Goal: Transaction & Acquisition: Book appointment/travel/reservation

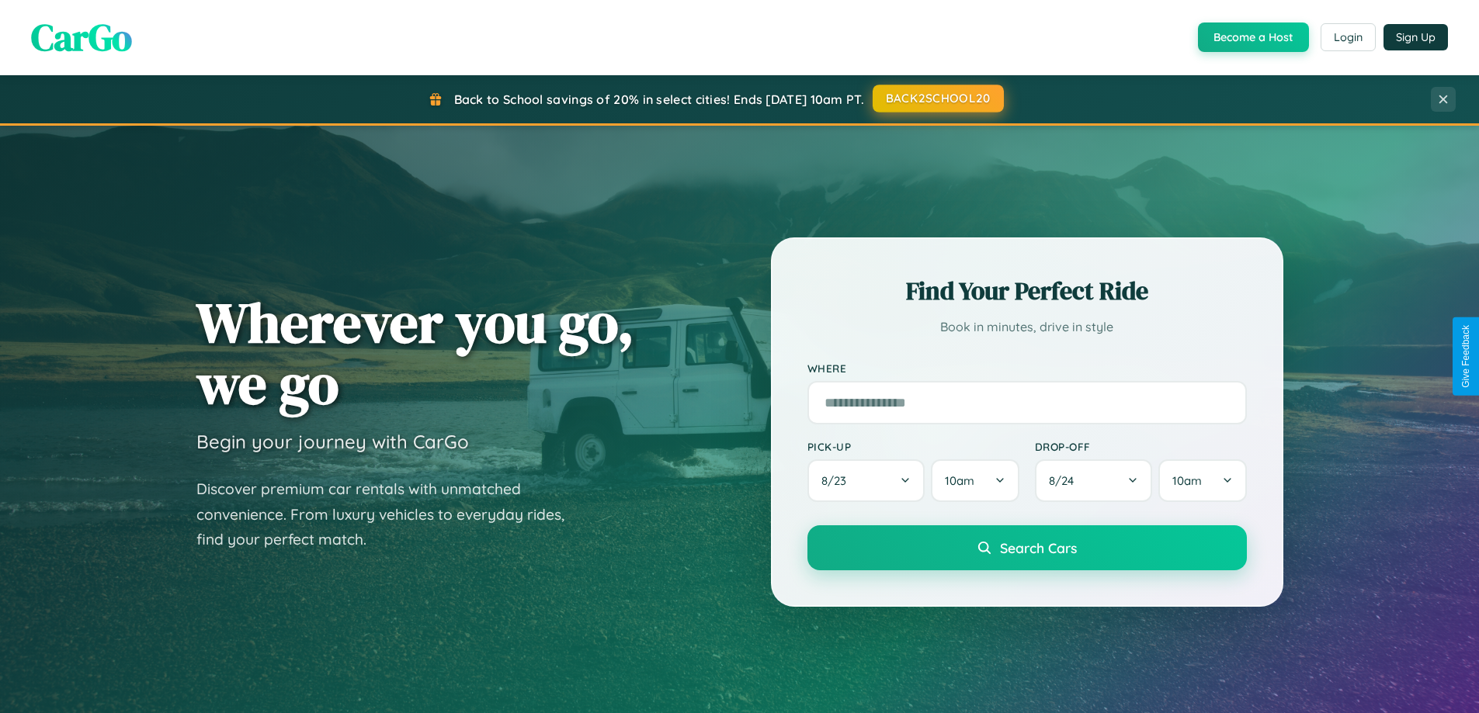
click at [937, 99] on button "BACK2SCHOOL20" at bounding box center [938, 99] width 131 height 28
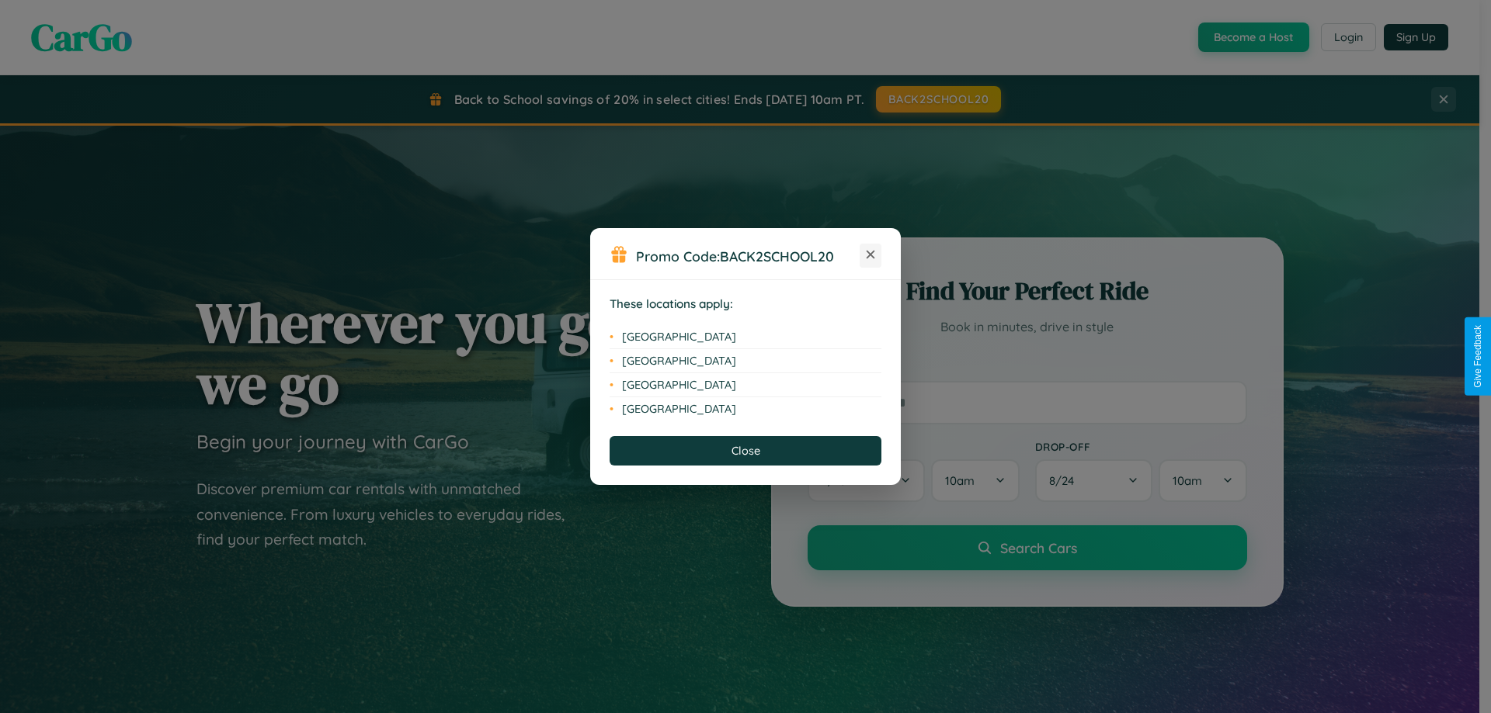
click at [870, 255] on icon at bounding box center [870, 255] width 9 height 9
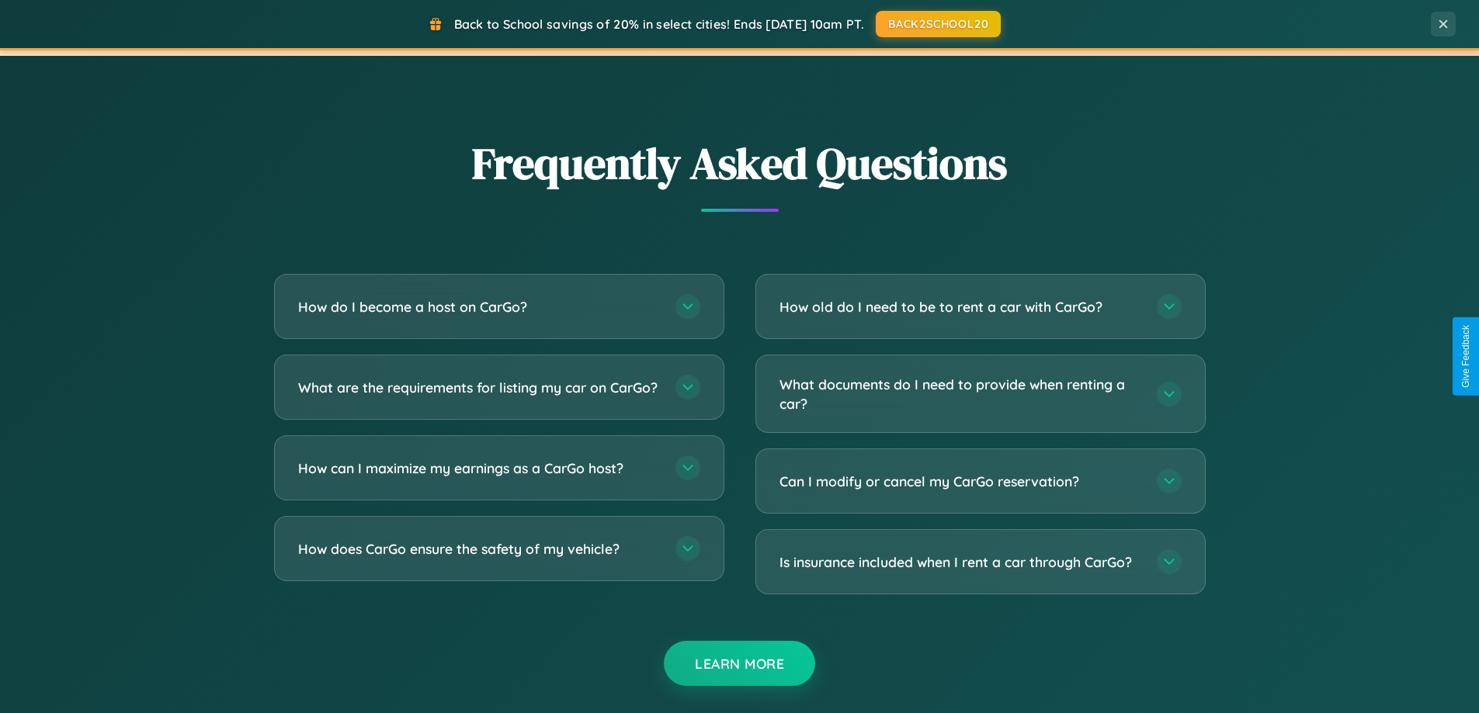
scroll to position [2987, 0]
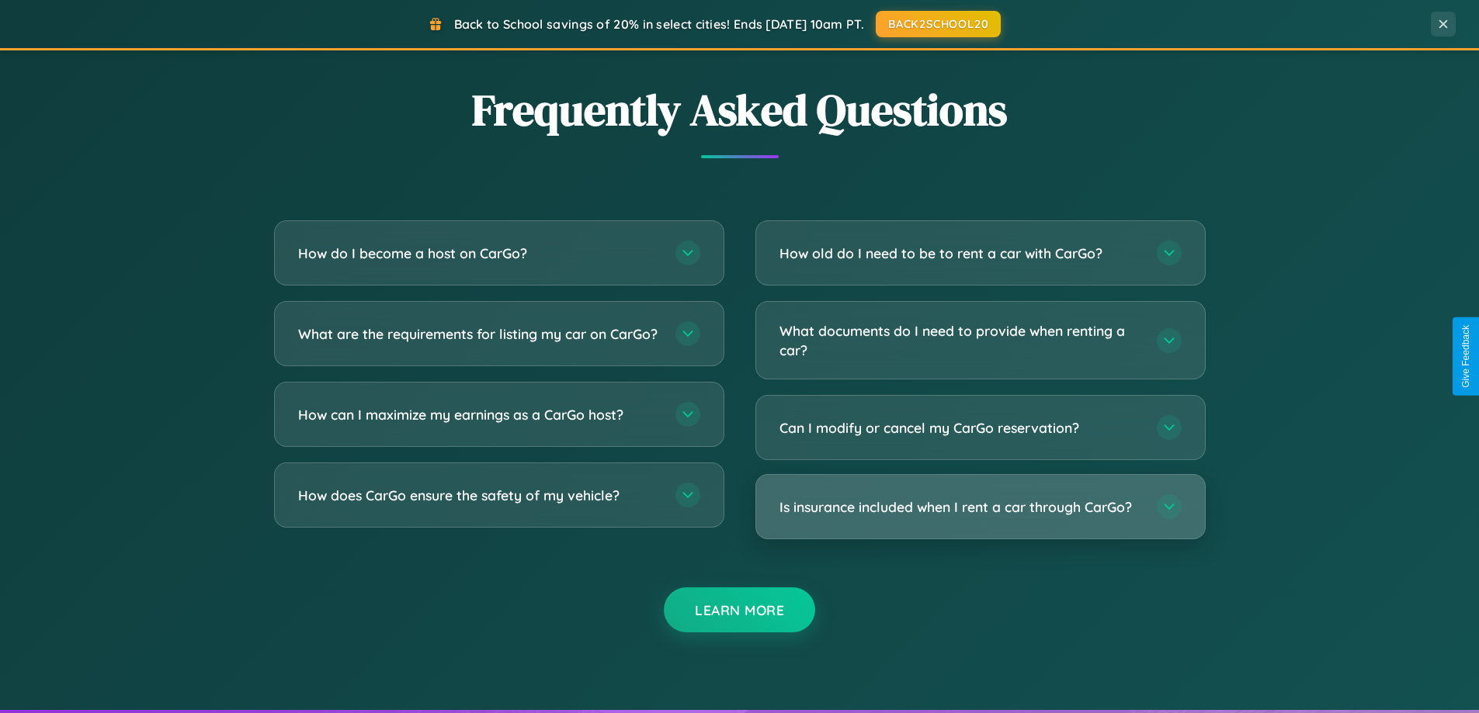
click at [980, 508] on h3 "Is insurance included when I rent a car through CarGo?" at bounding box center [960, 507] width 362 height 19
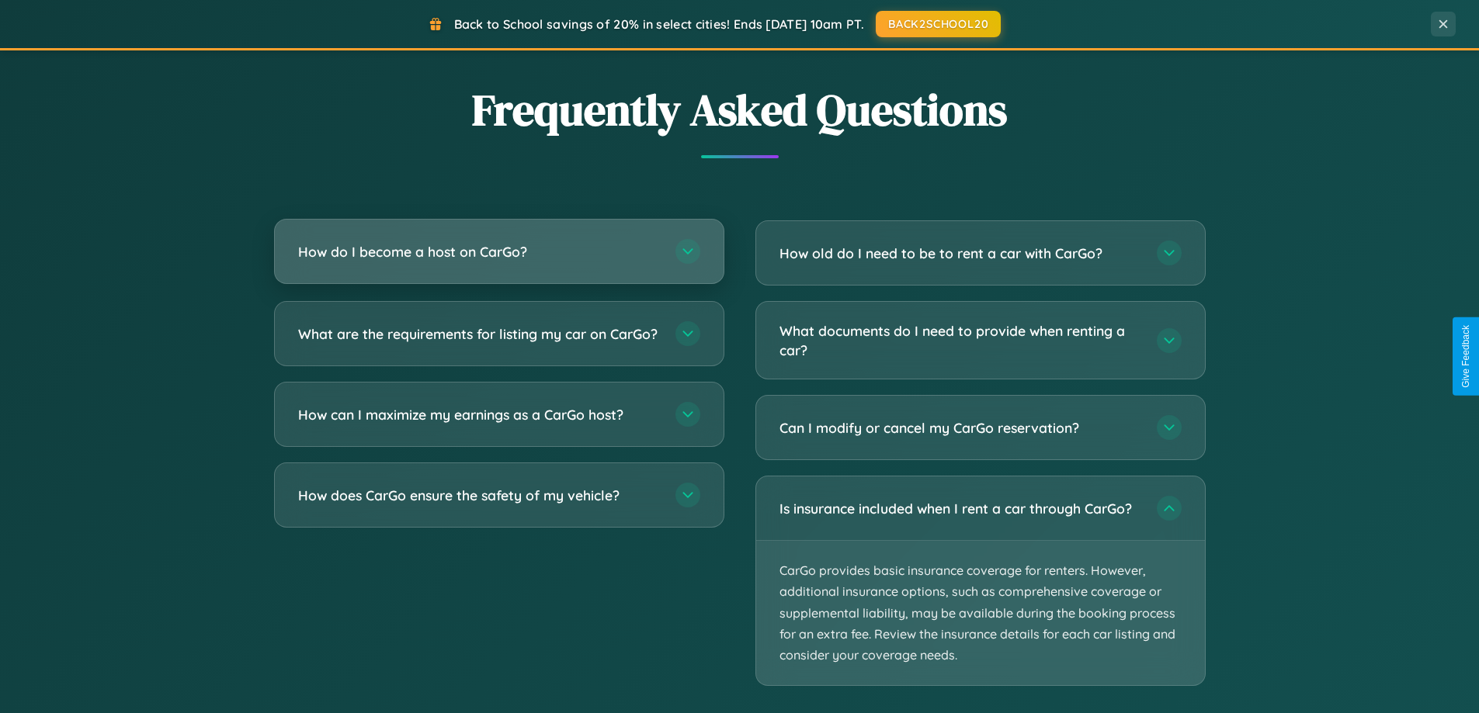
click at [498, 253] on h3 "How do I become a host on CarGo?" at bounding box center [479, 251] width 362 height 19
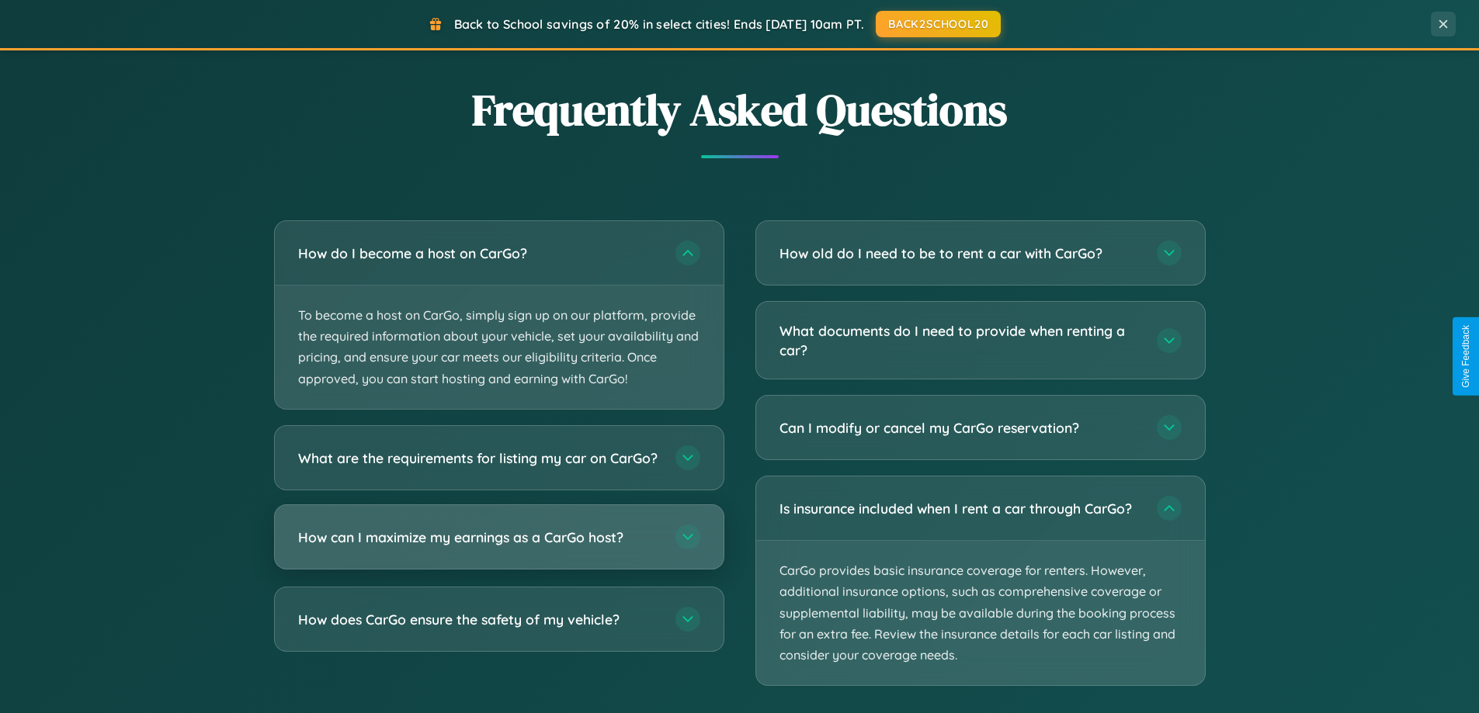
click at [498, 547] on h3 "How can I maximize my earnings as a CarGo host?" at bounding box center [479, 536] width 362 height 19
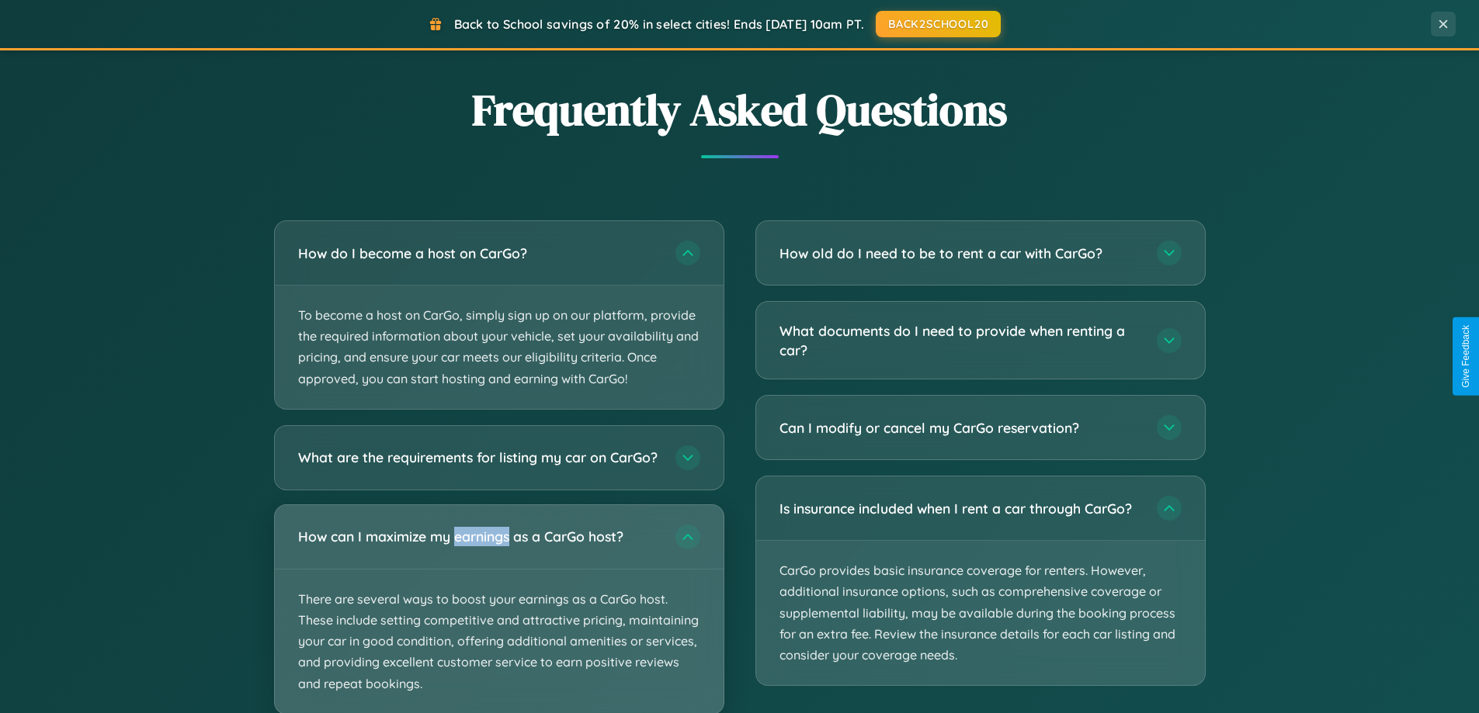
scroll to position [2494, 0]
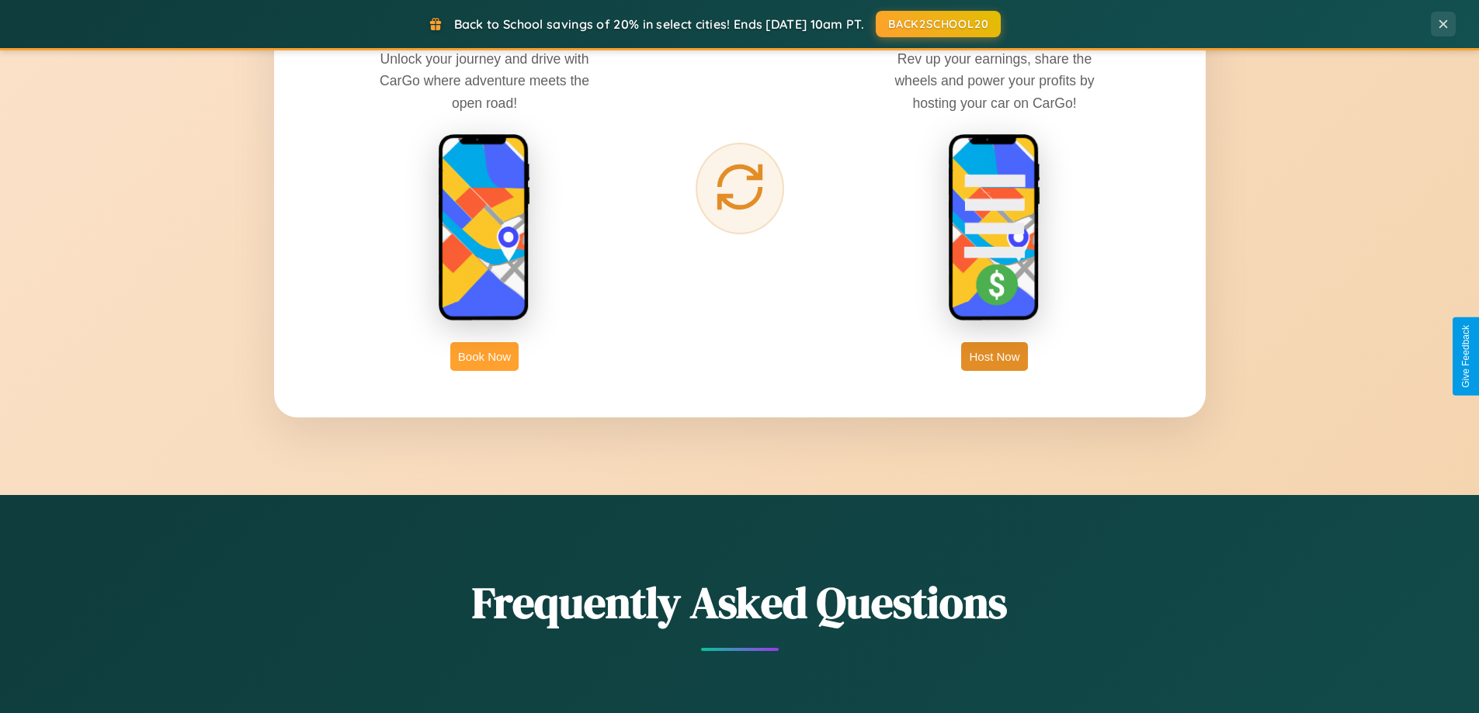
click at [484, 356] on button "Book Now" at bounding box center [484, 356] width 68 height 29
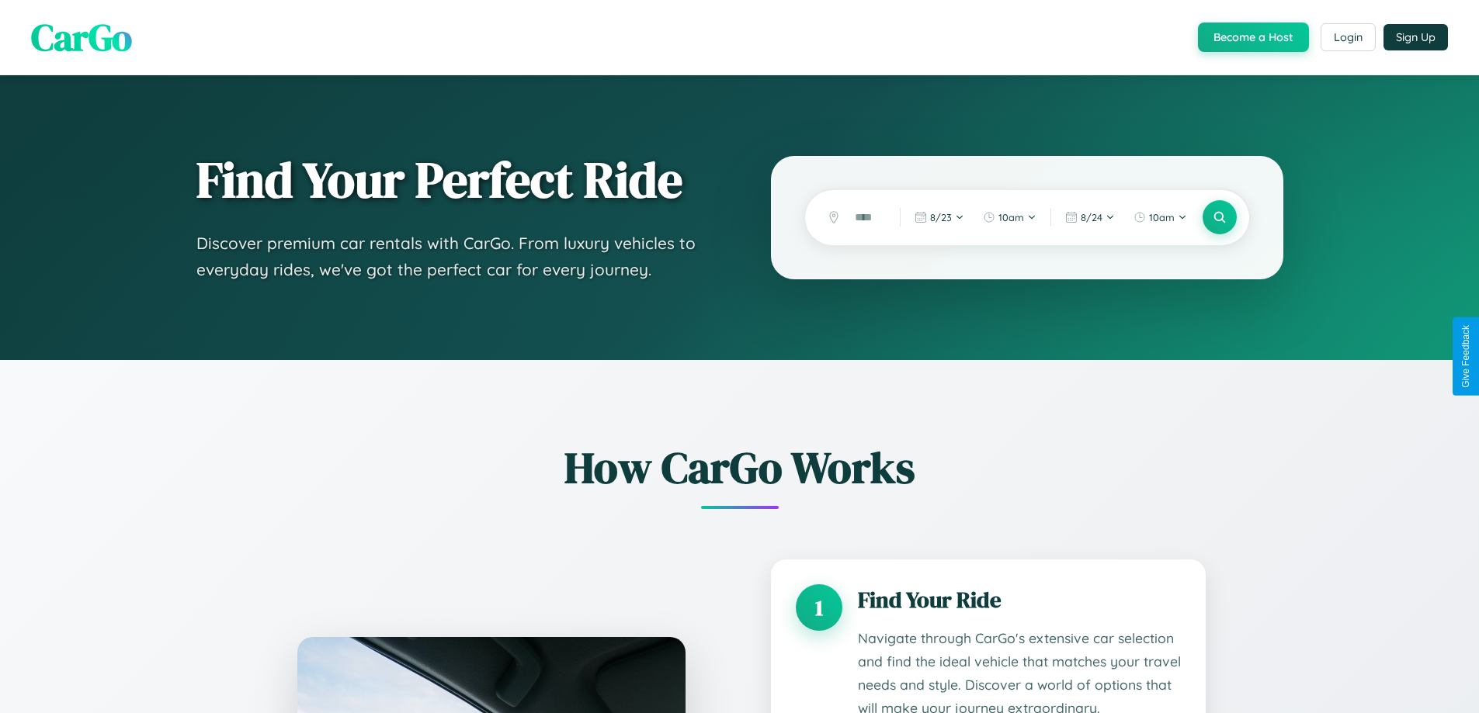
scroll to position [2371, 0]
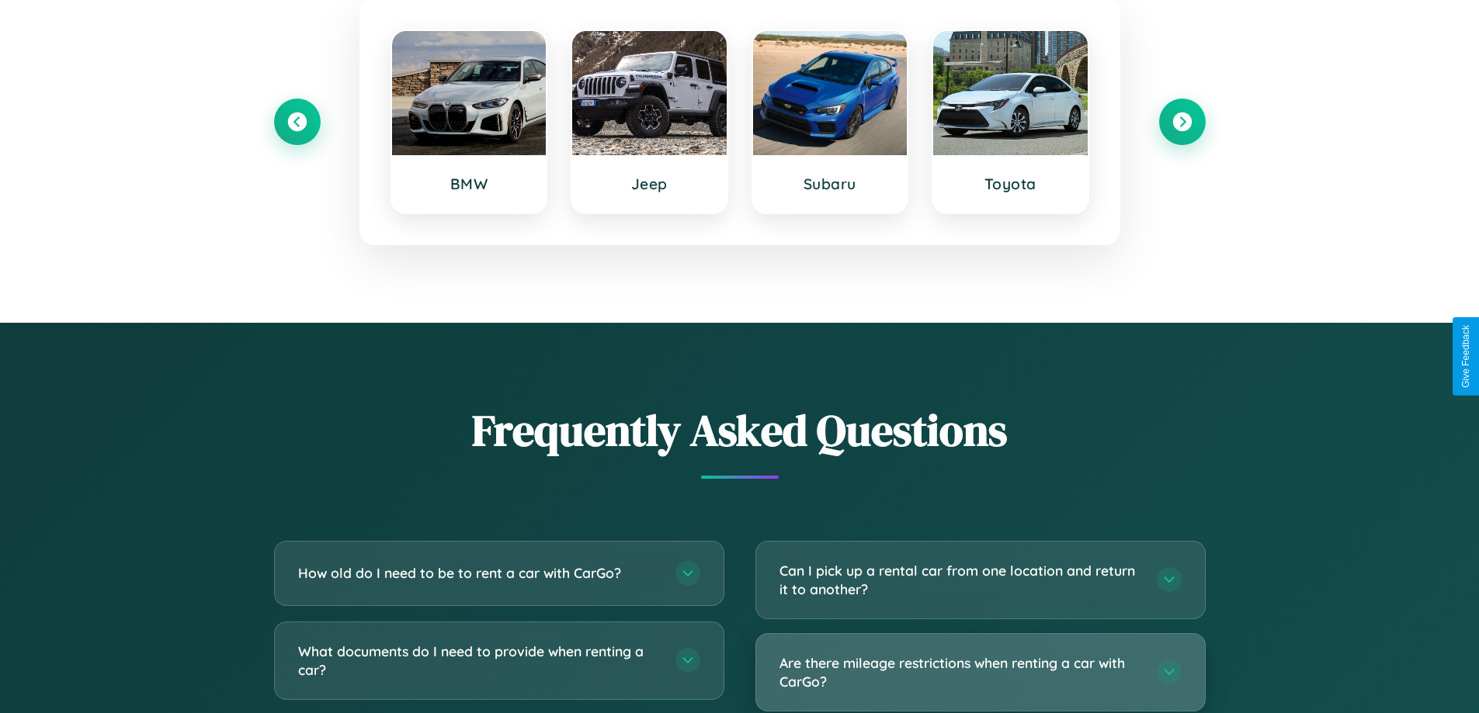
click at [980, 672] on h3 "Are there mileage restrictions when renting a car with CarGo?" at bounding box center [960, 673] width 362 height 38
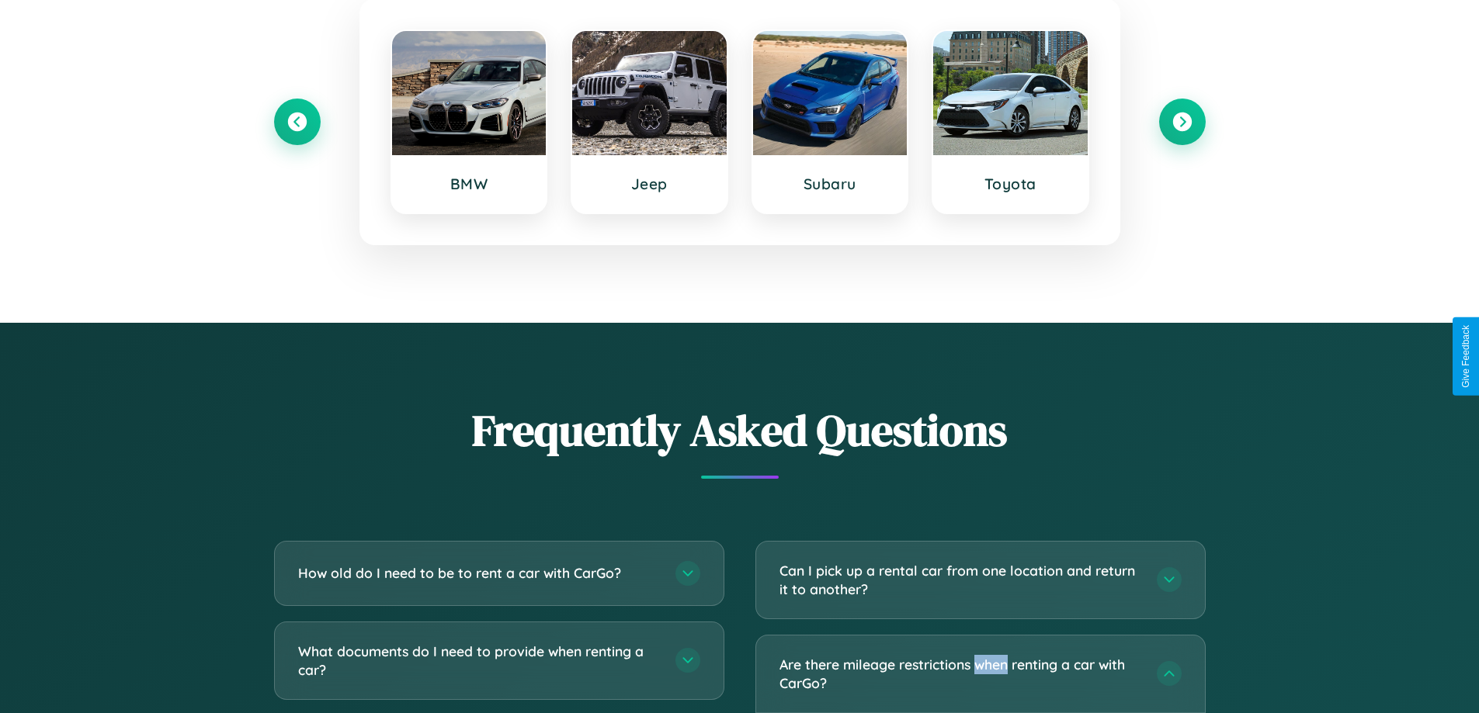
scroll to position [0, 0]
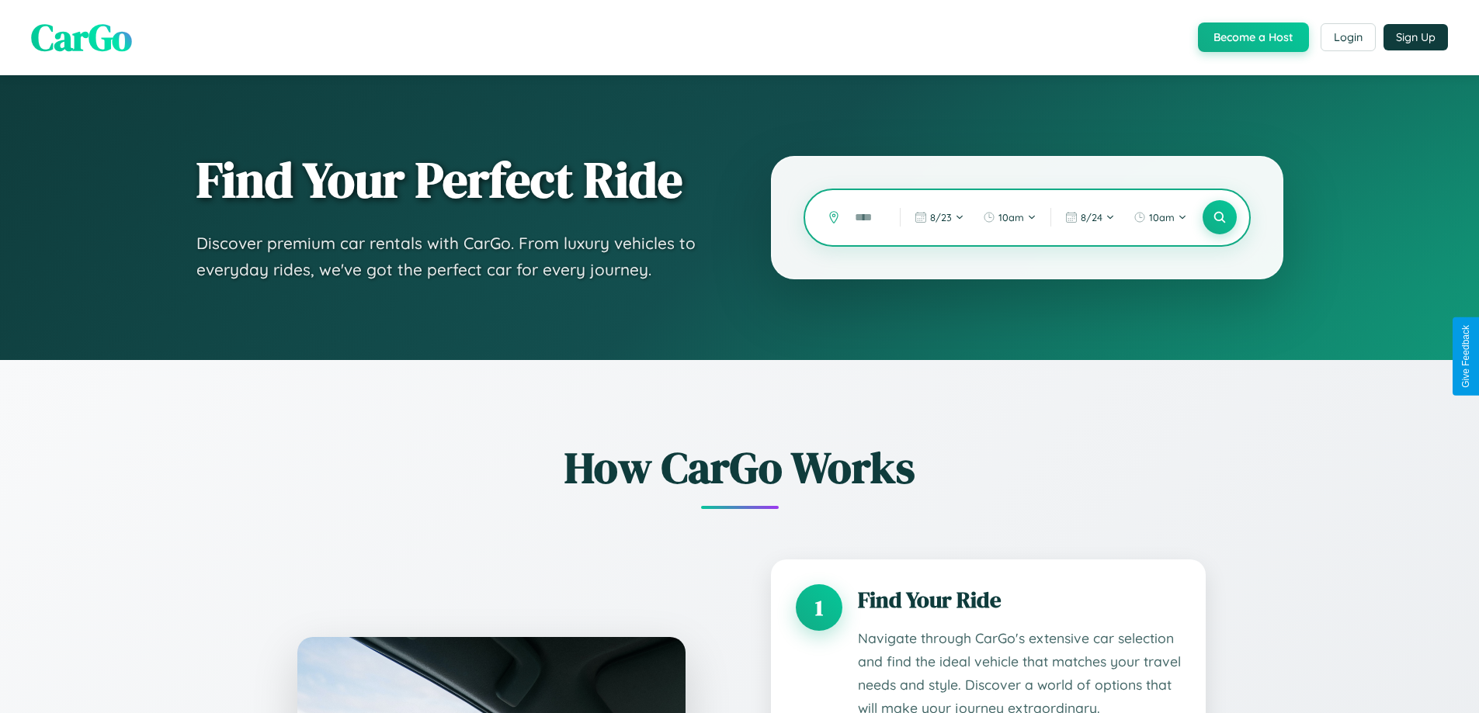
click at [866, 217] on input "text" at bounding box center [865, 217] width 37 height 27
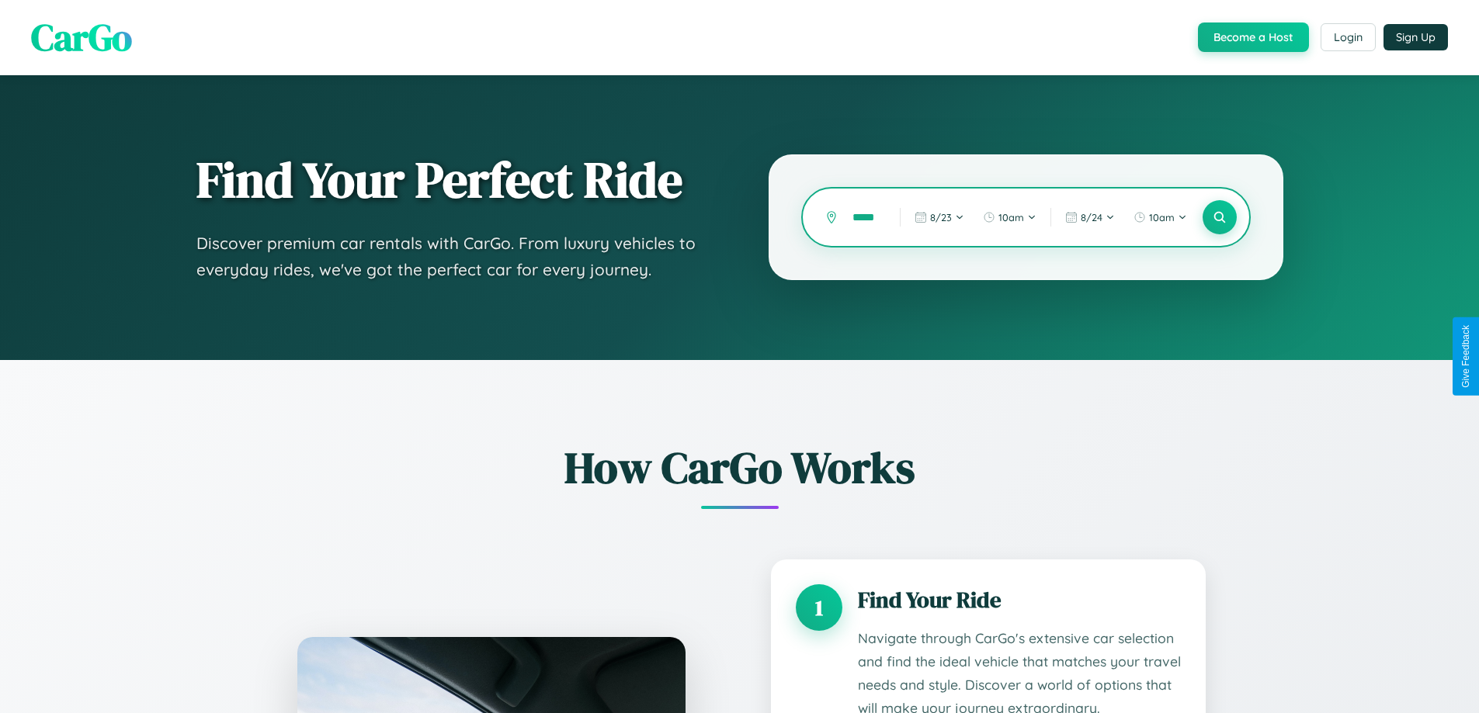
scroll to position [0, 8]
type input "*****"
click at [1219, 217] on icon at bounding box center [1219, 217] width 15 height 15
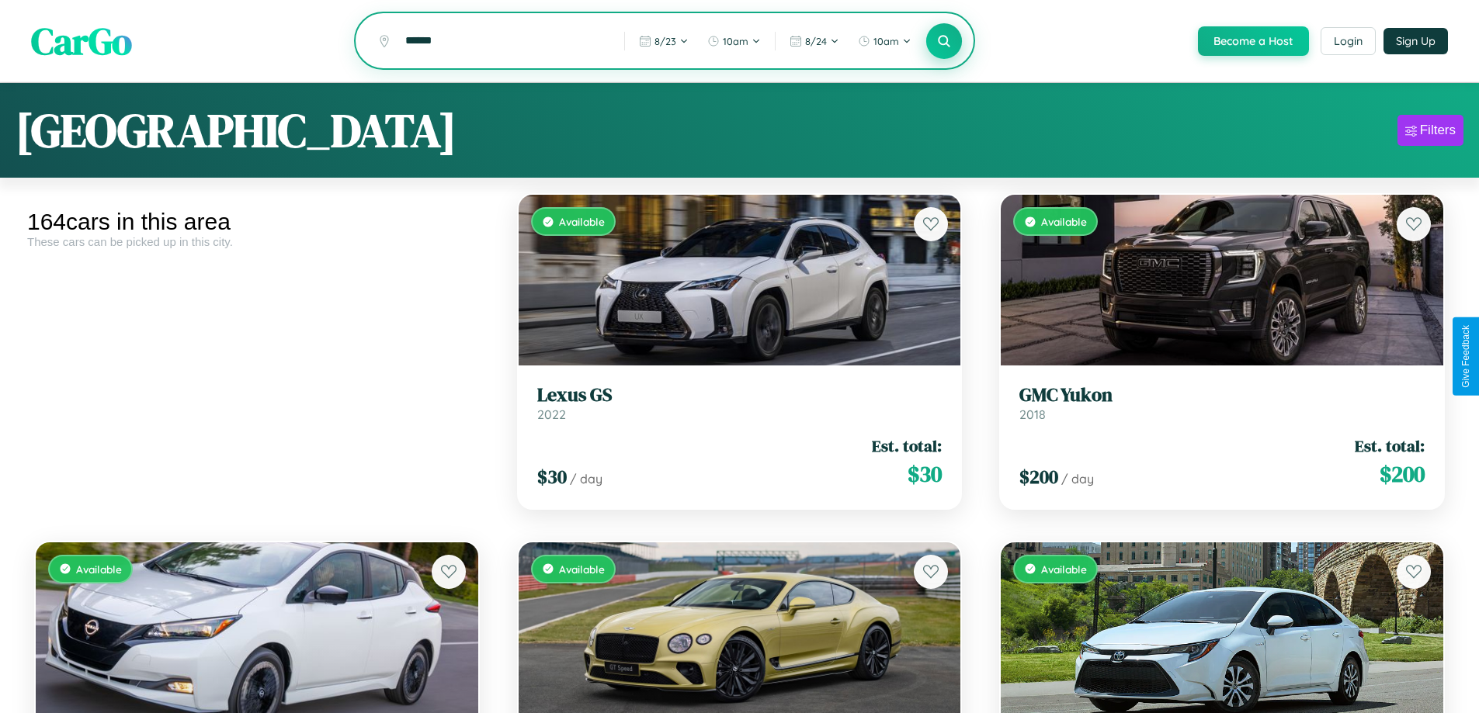
click at [943, 41] on icon at bounding box center [944, 40] width 15 height 15
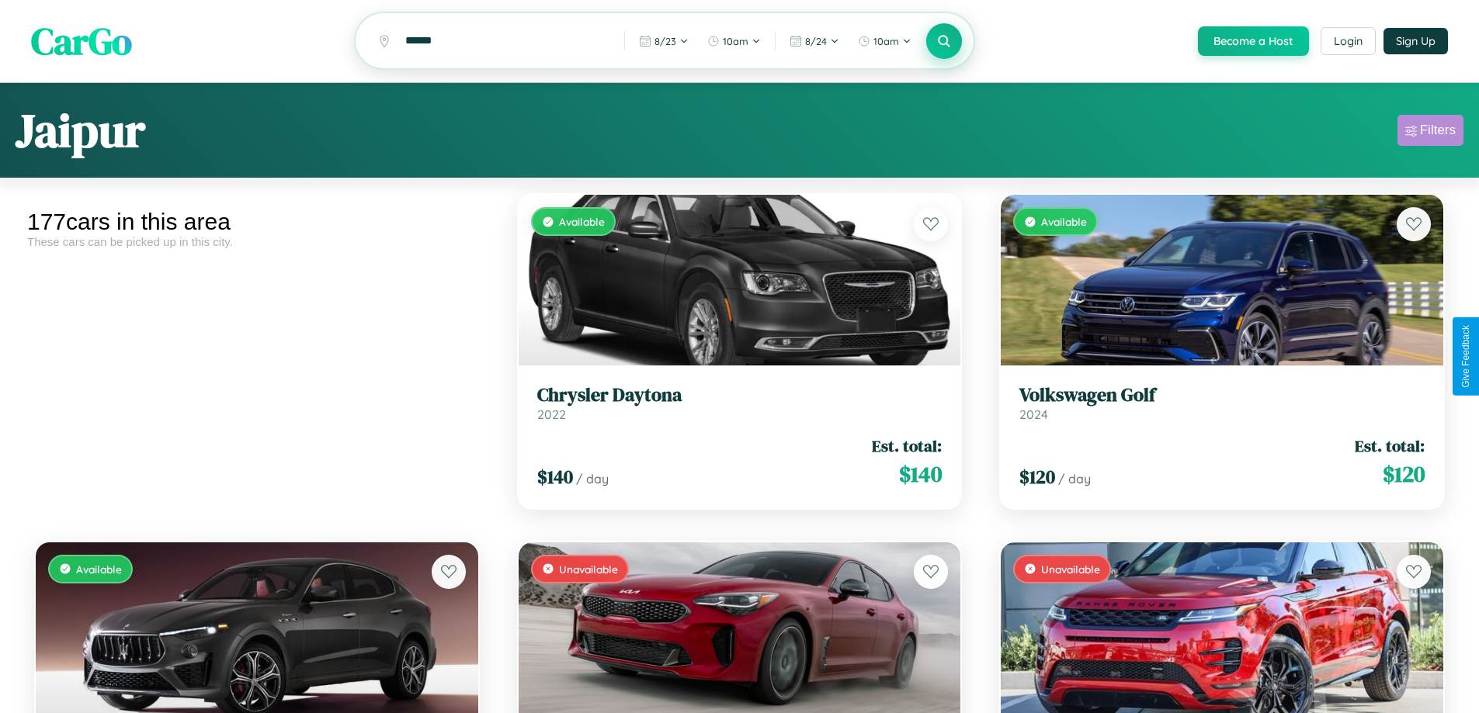
click at [1430, 133] on div "Filters" at bounding box center [1438, 131] width 36 height 16
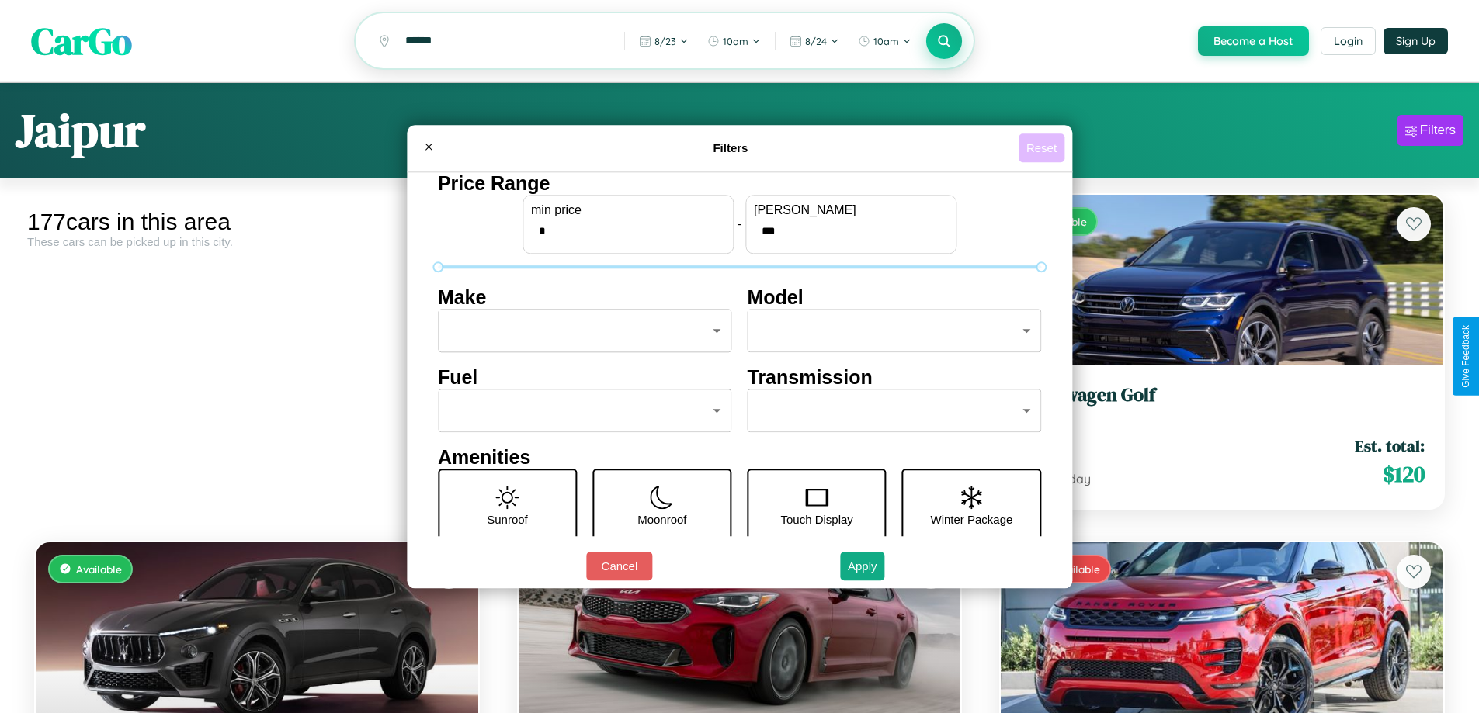
click at [1043, 147] on button "Reset" at bounding box center [1042, 148] width 46 height 29
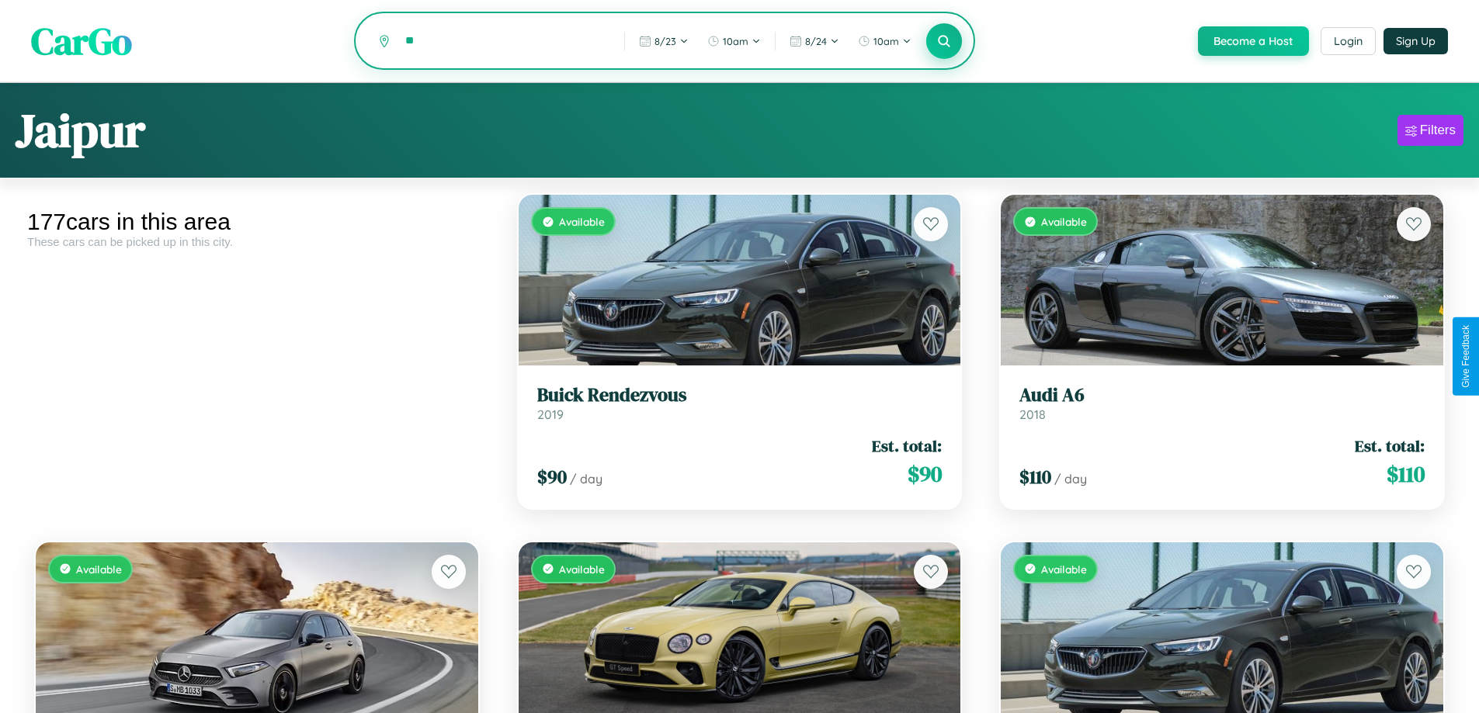
type input "*"
type input "*******"
click at [943, 42] on icon at bounding box center [944, 40] width 15 height 15
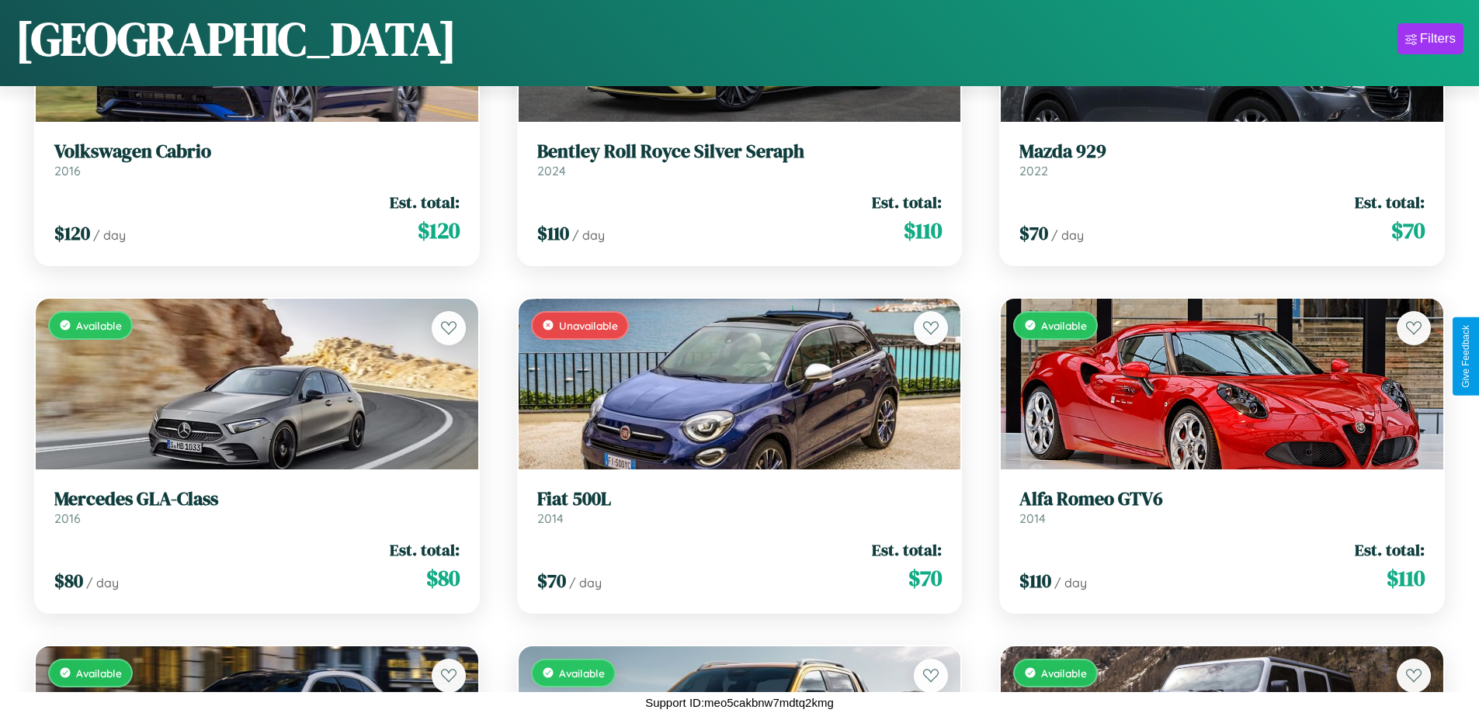
scroll to position [2652, 0]
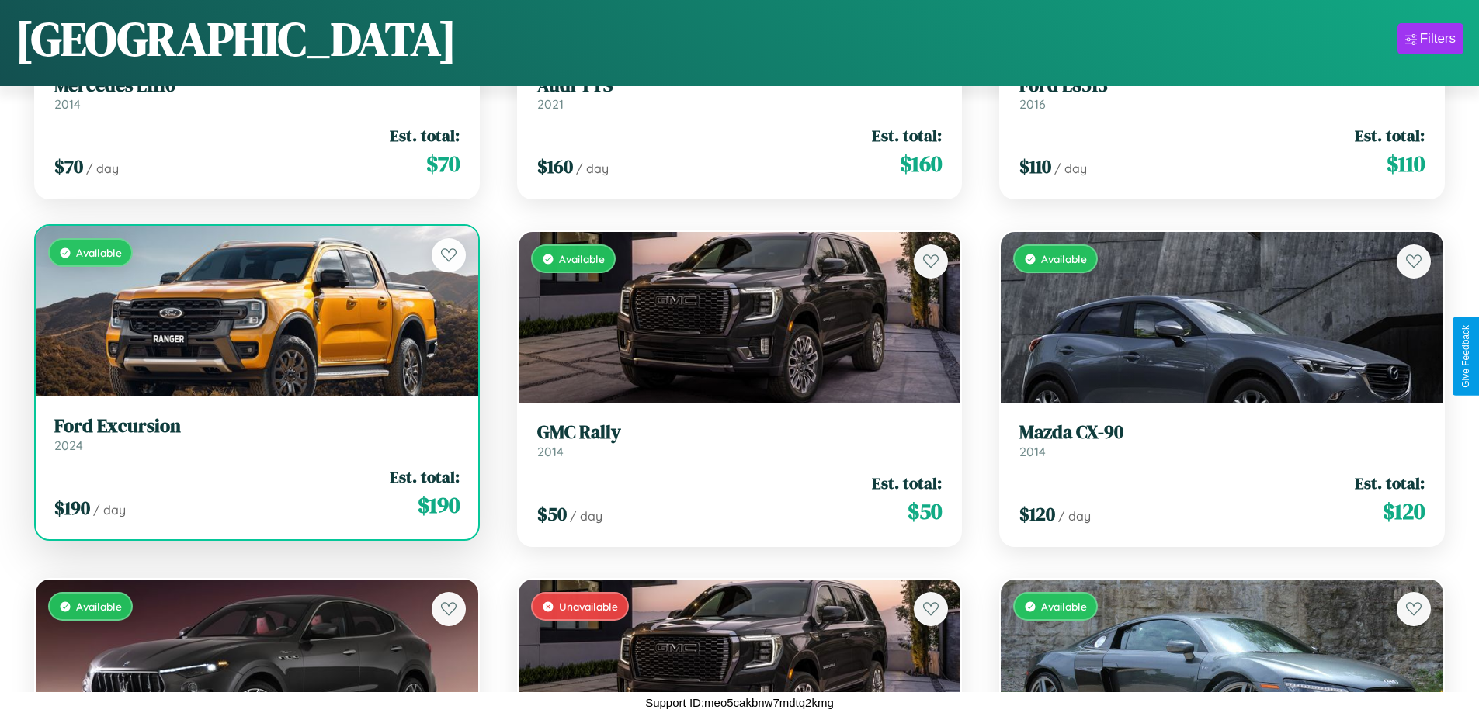
click at [255, 440] on link "Ford Excursion 2024" at bounding box center [256, 434] width 405 height 38
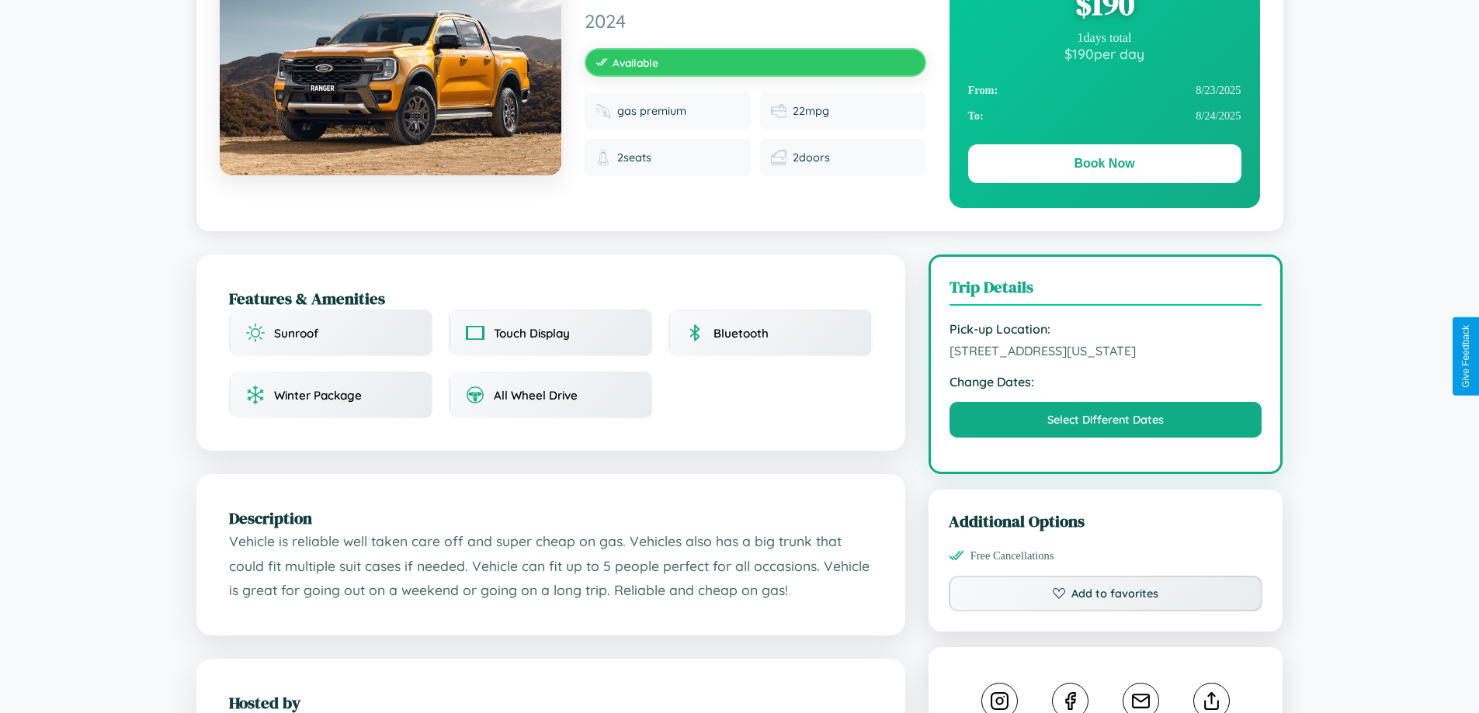
scroll to position [168, 0]
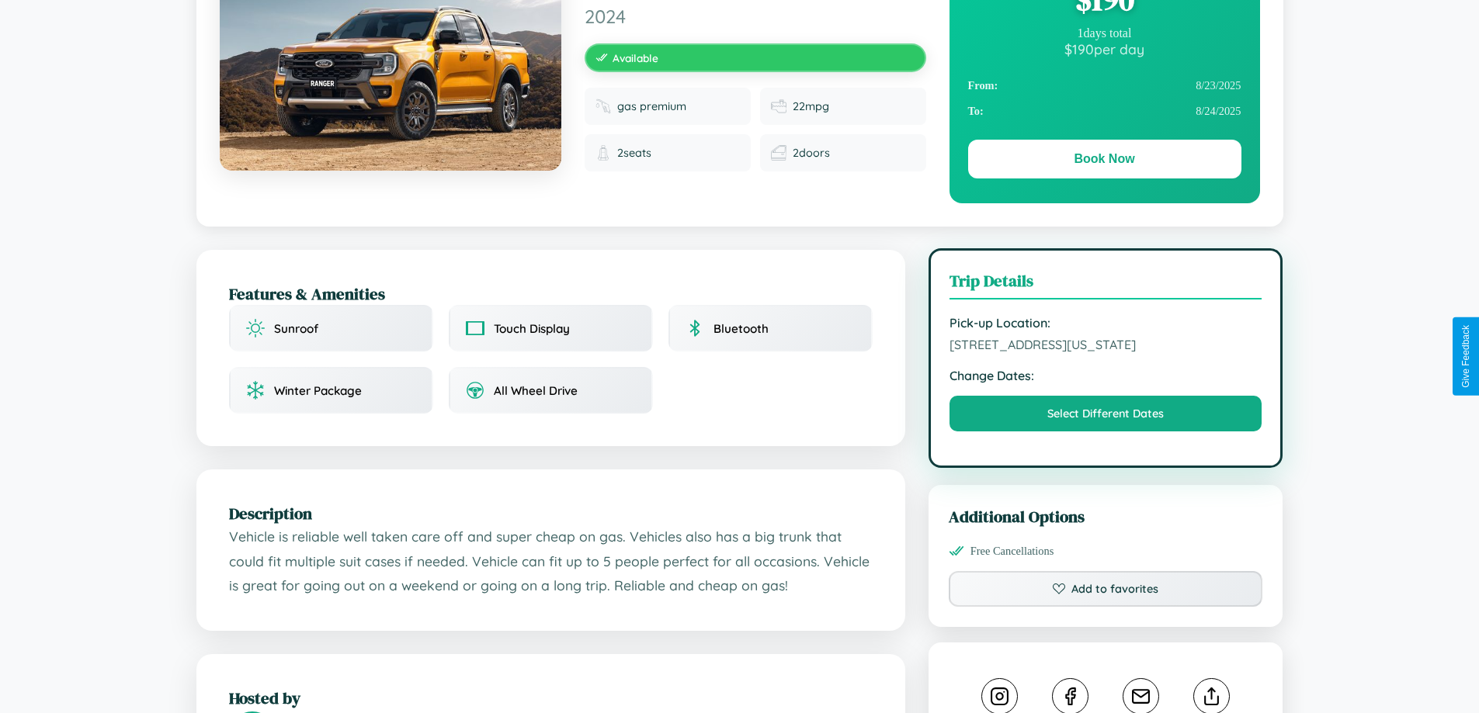
click at [1105, 352] on span "3479 Sunset Boulevard Atlanta Georgia 95406 United States" at bounding box center [1105, 345] width 313 height 16
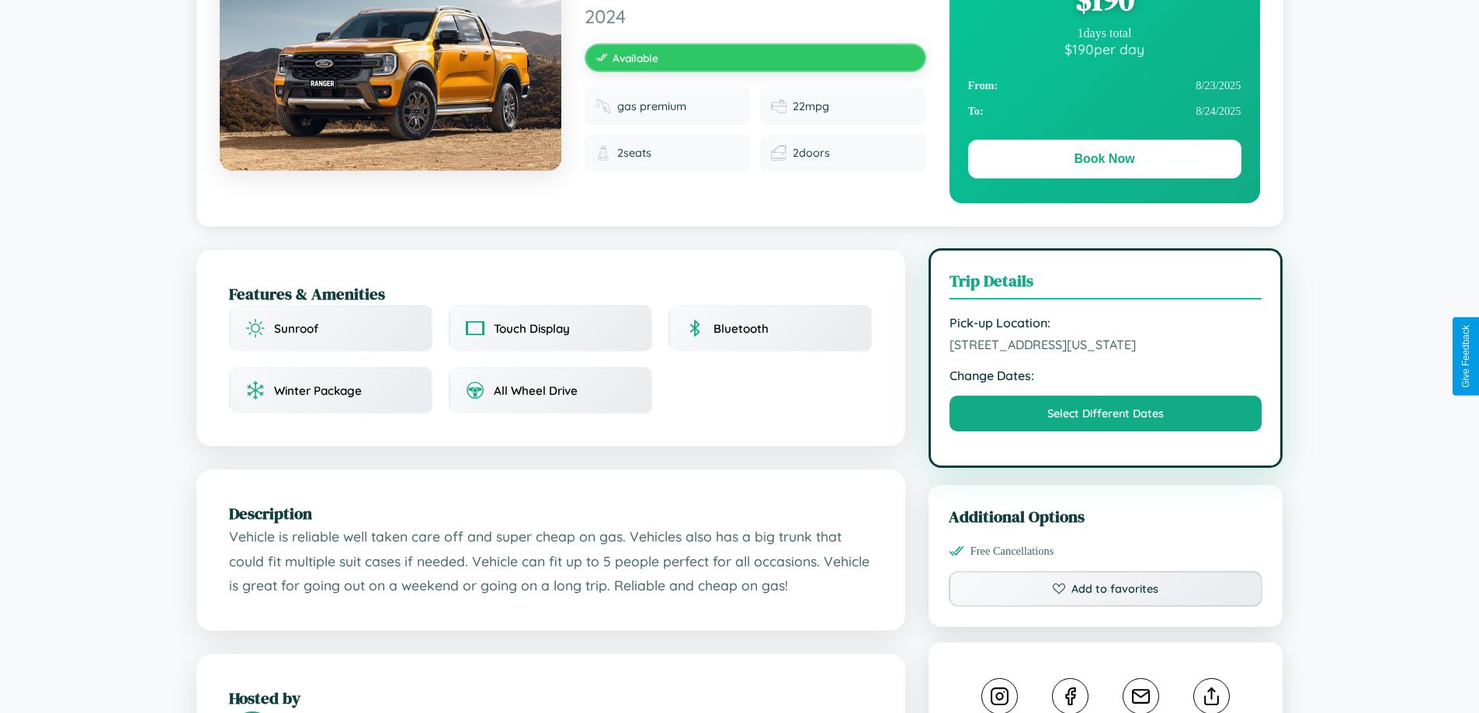
click at [1105, 352] on span "3479 Sunset Boulevard Atlanta Georgia 95406 United States" at bounding box center [1105, 345] width 313 height 16
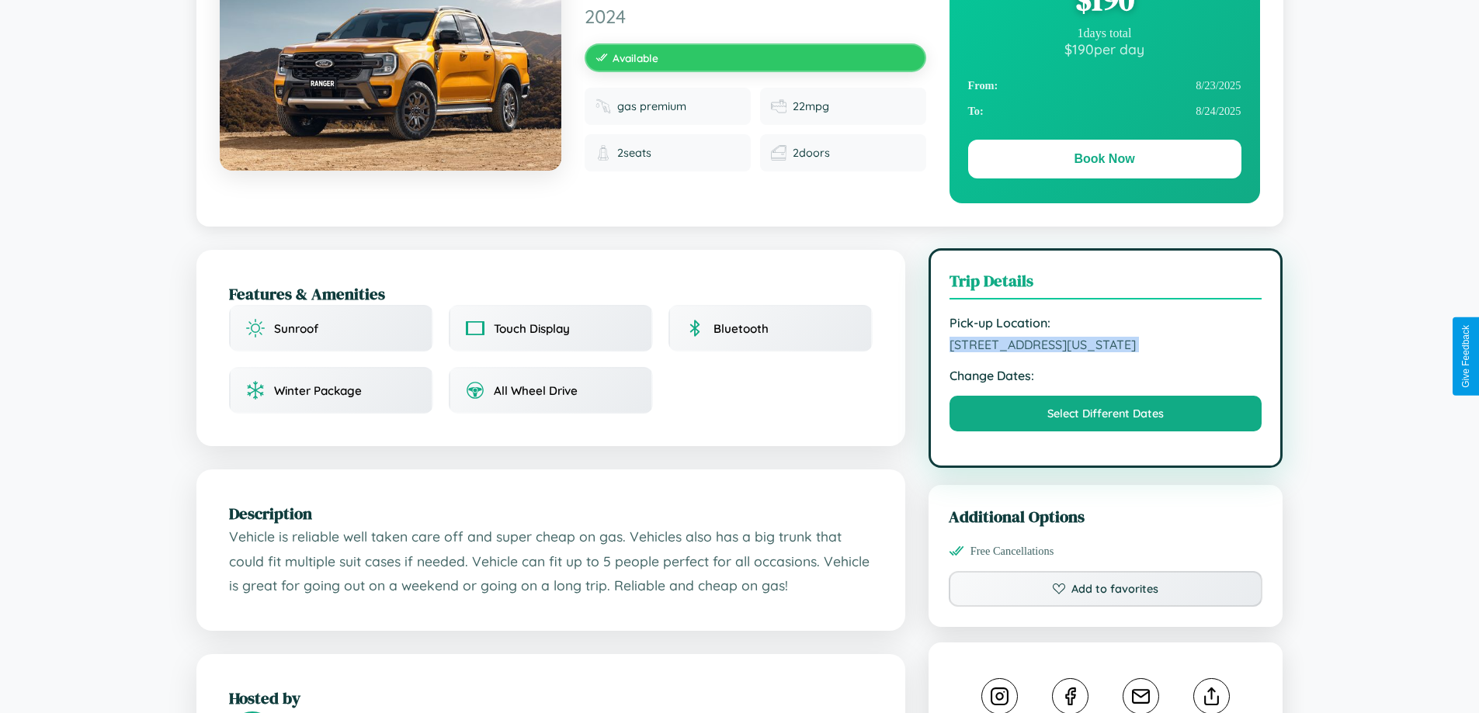
click at [1105, 352] on span "3479 Sunset Boulevard Atlanta Georgia 95406 United States" at bounding box center [1105, 345] width 313 height 16
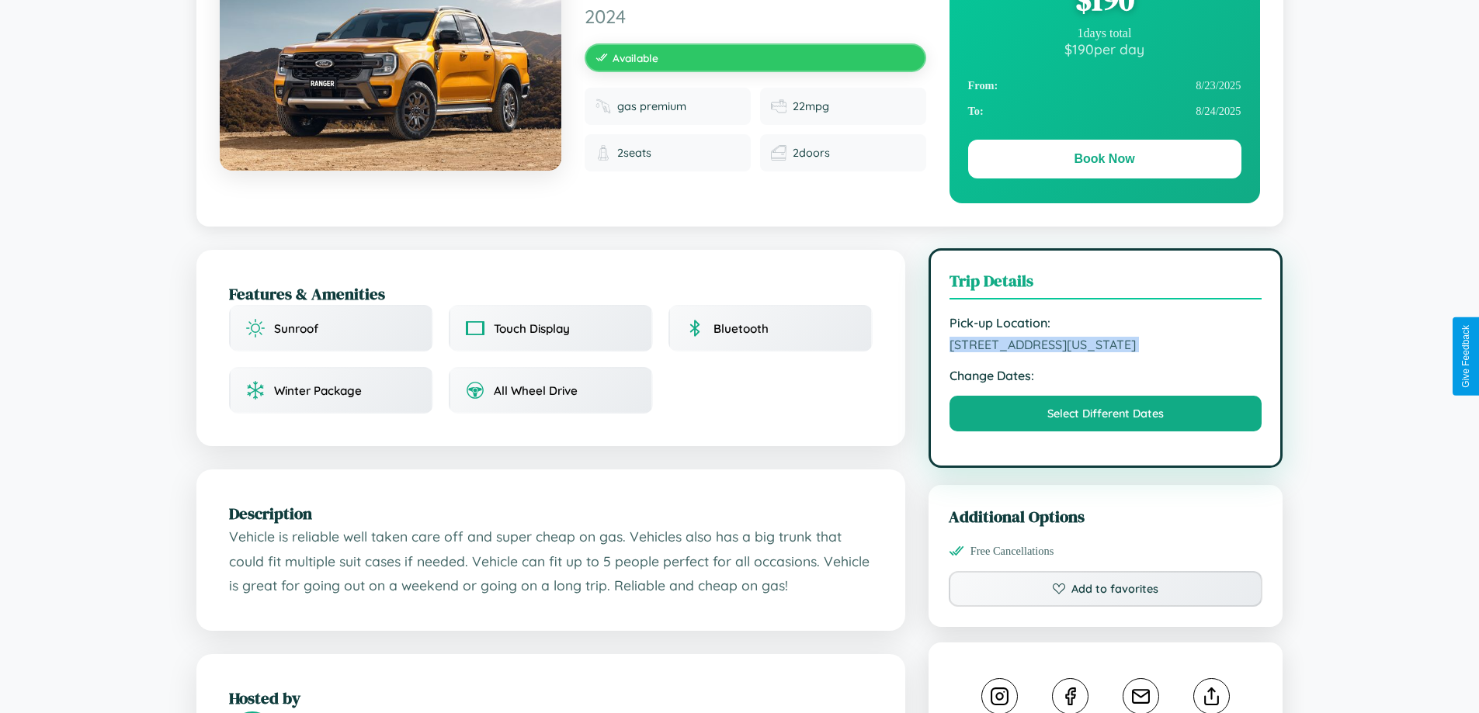
click at [1105, 352] on span "3479 Sunset Boulevard Atlanta Georgia 95406 United States" at bounding box center [1105, 345] width 313 height 16
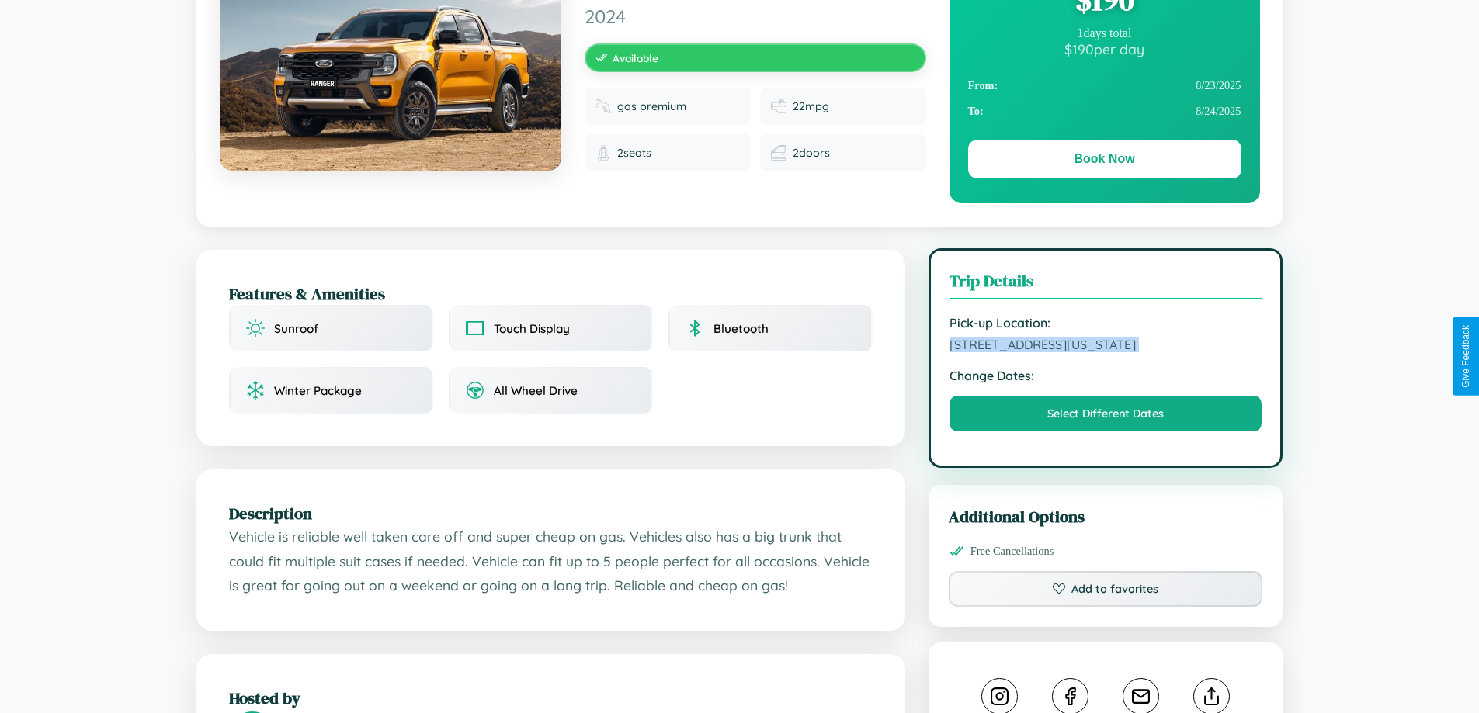
click at [1105, 352] on span "3479 Sunset Boulevard Atlanta Georgia 95406 United States" at bounding box center [1105, 345] width 313 height 16
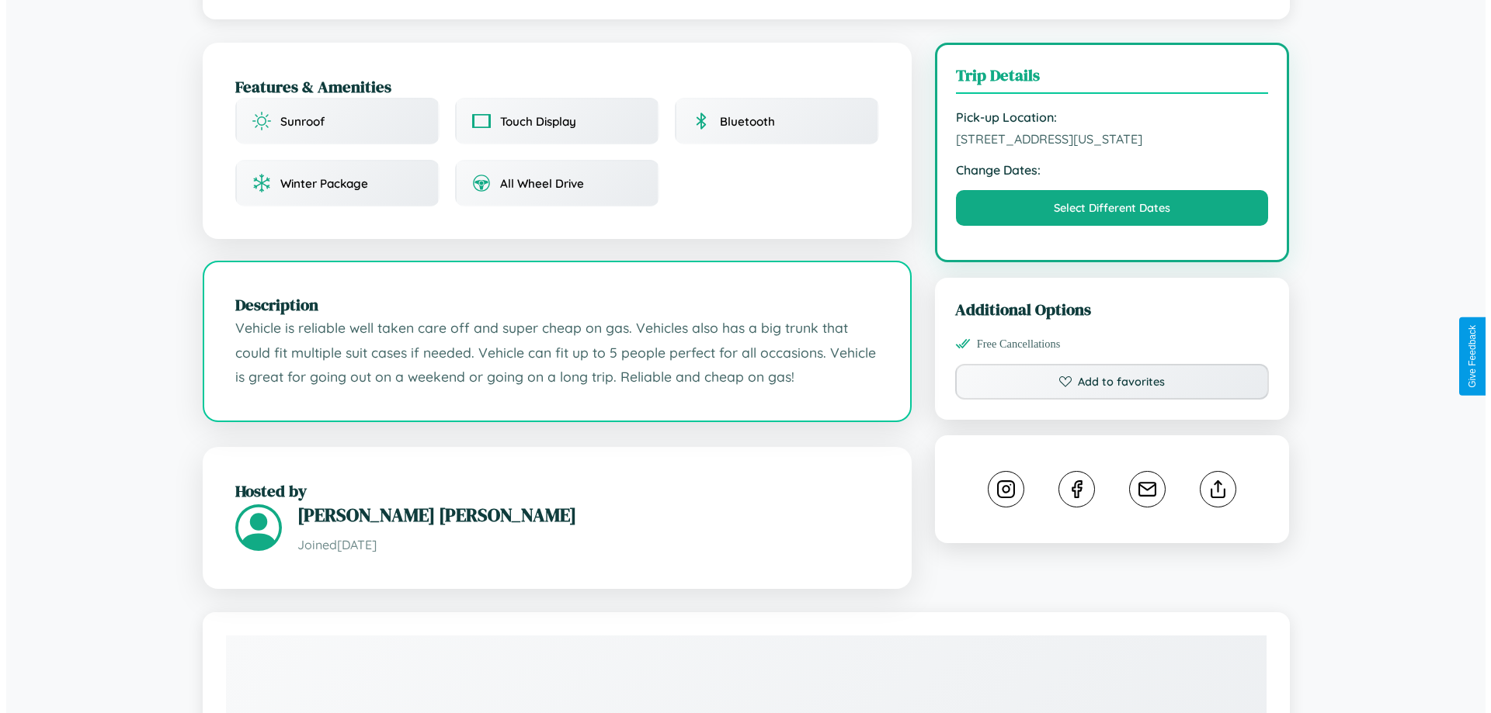
scroll to position [417, 0]
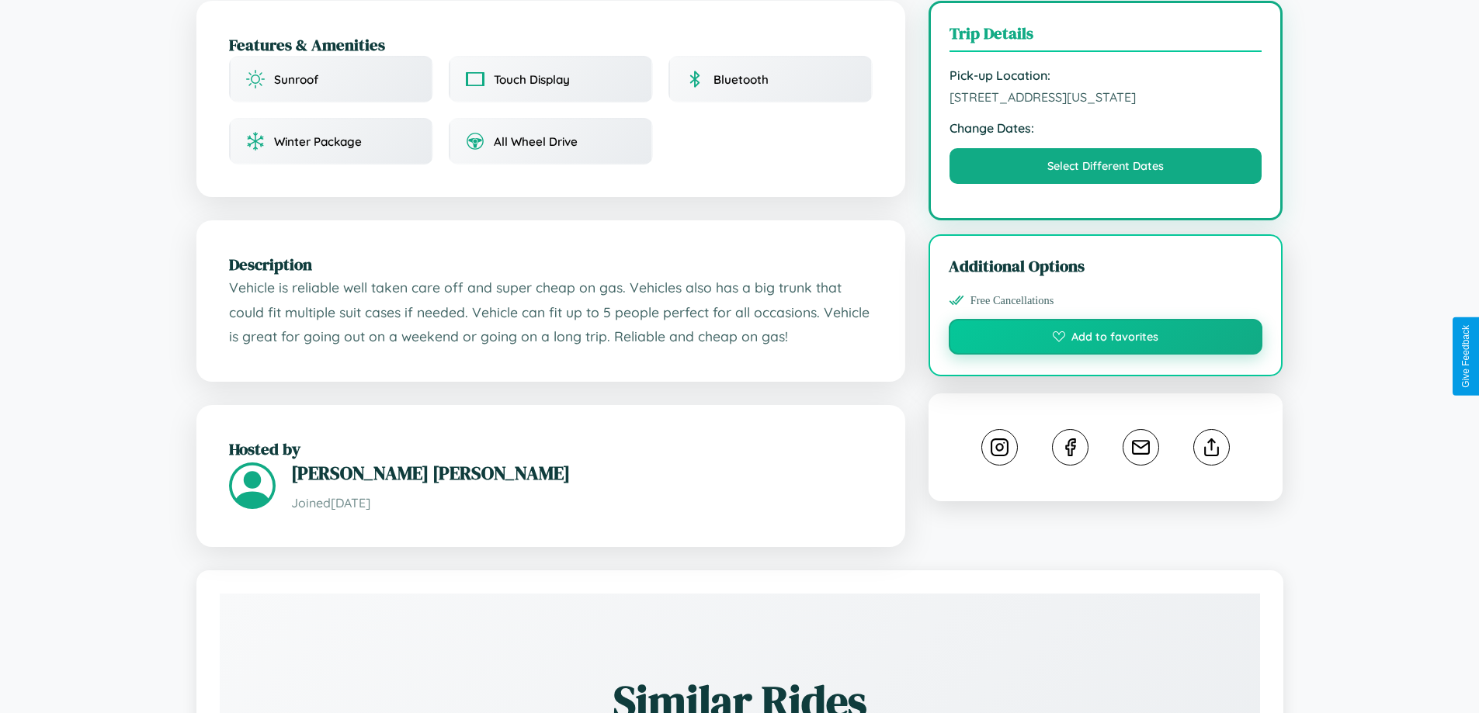
click at [1105, 355] on button "Add to favorites" at bounding box center [1106, 337] width 314 height 36
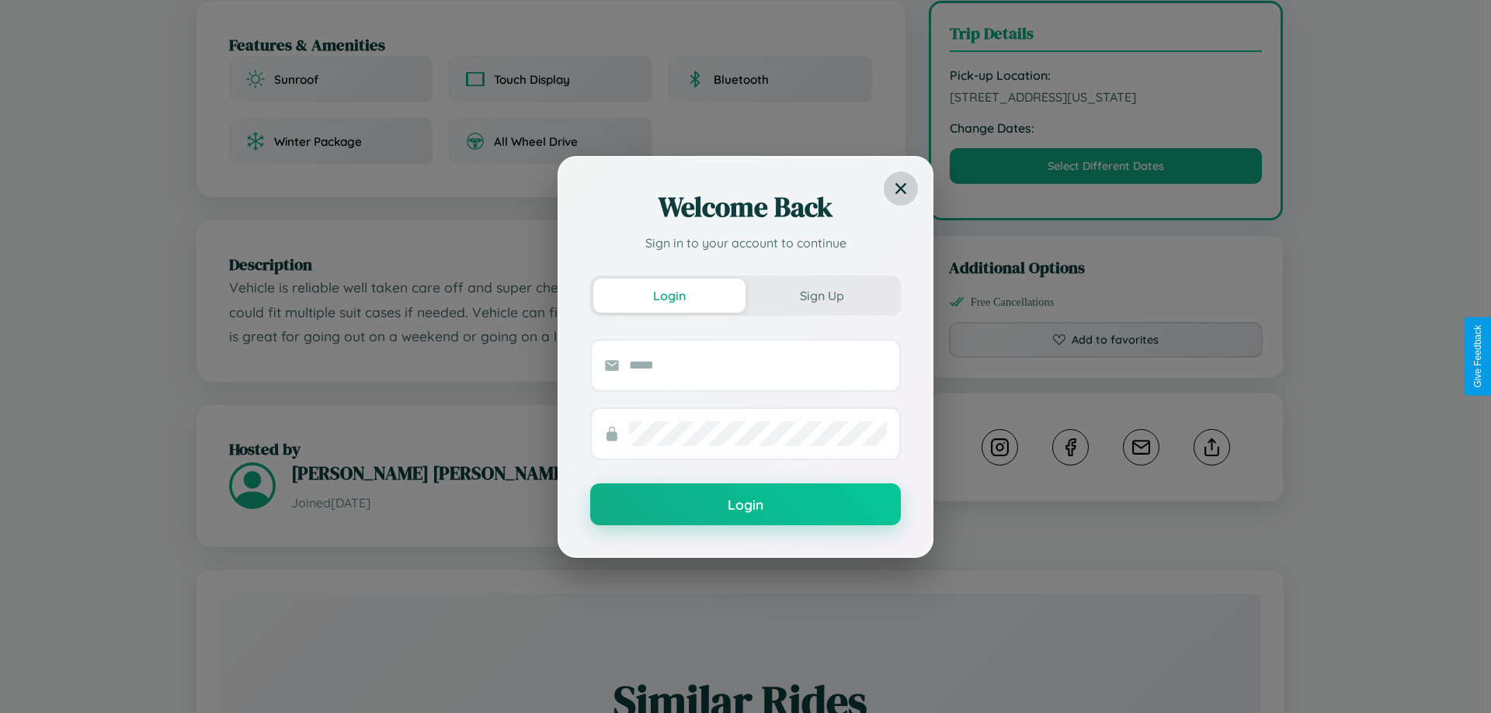
click at [901, 188] on icon at bounding box center [900, 187] width 11 height 11
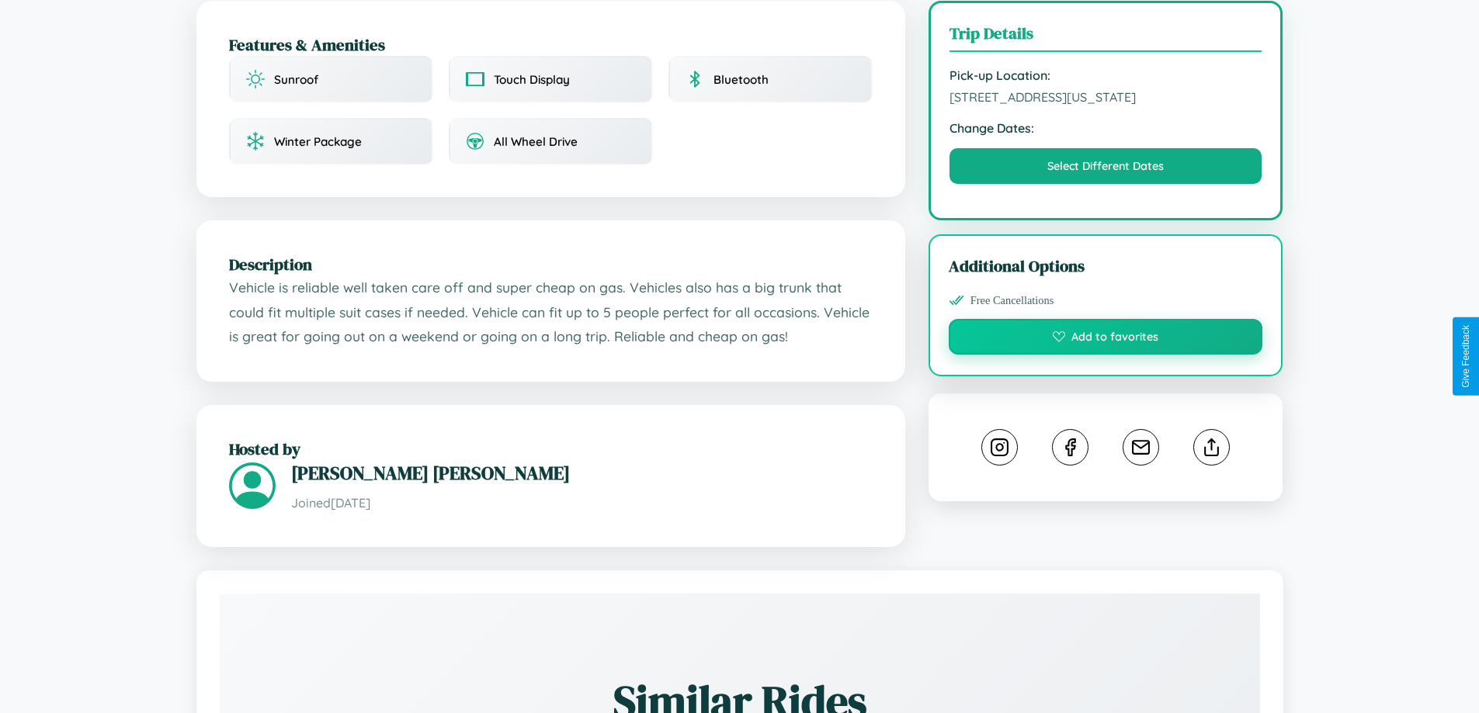
click at [1105, 355] on button "Add to favorites" at bounding box center [1106, 337] width 314 height 36
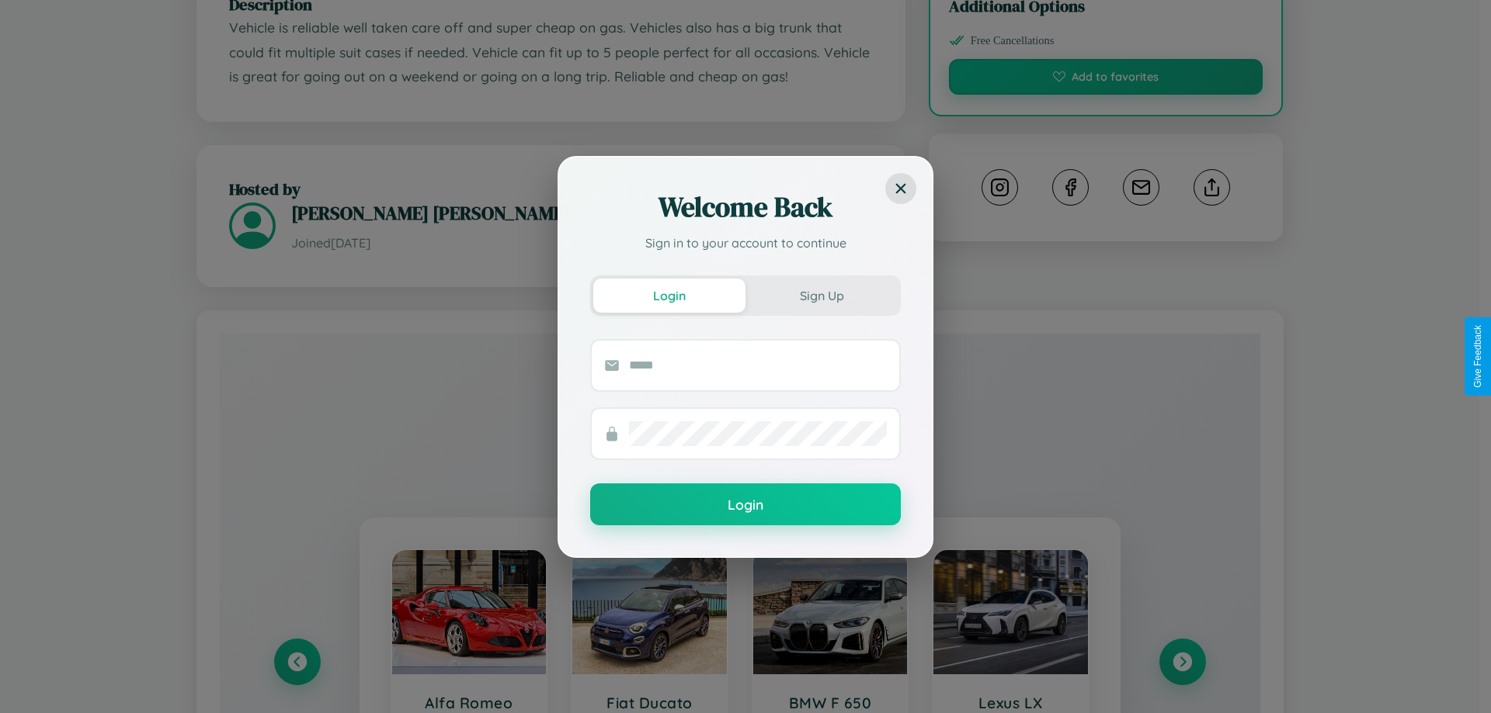
scroll to position [910, 0]
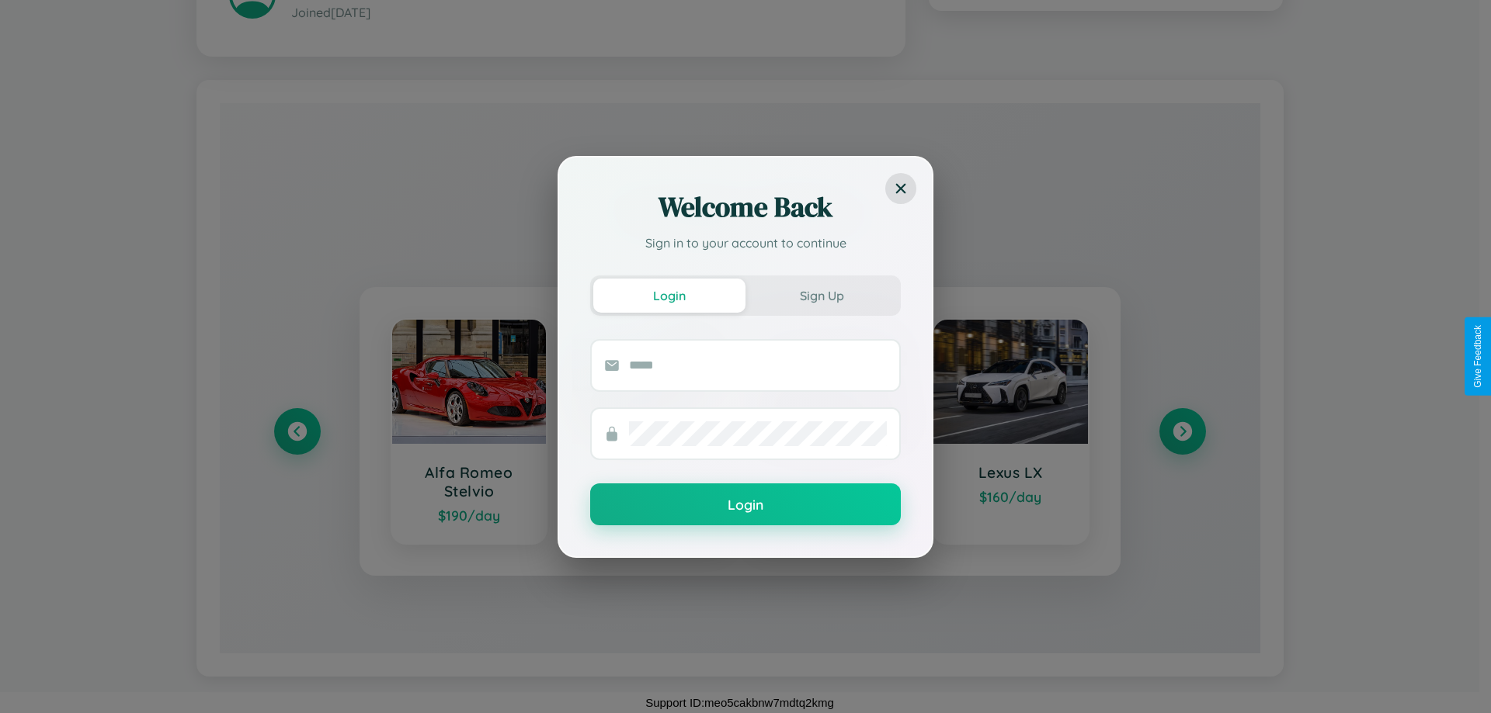
click at [1182, 431] on div "Welcome Back Sign in to your account to continue Login Sign Up Login" at bounding box center [745, 356] width 1491 height 713
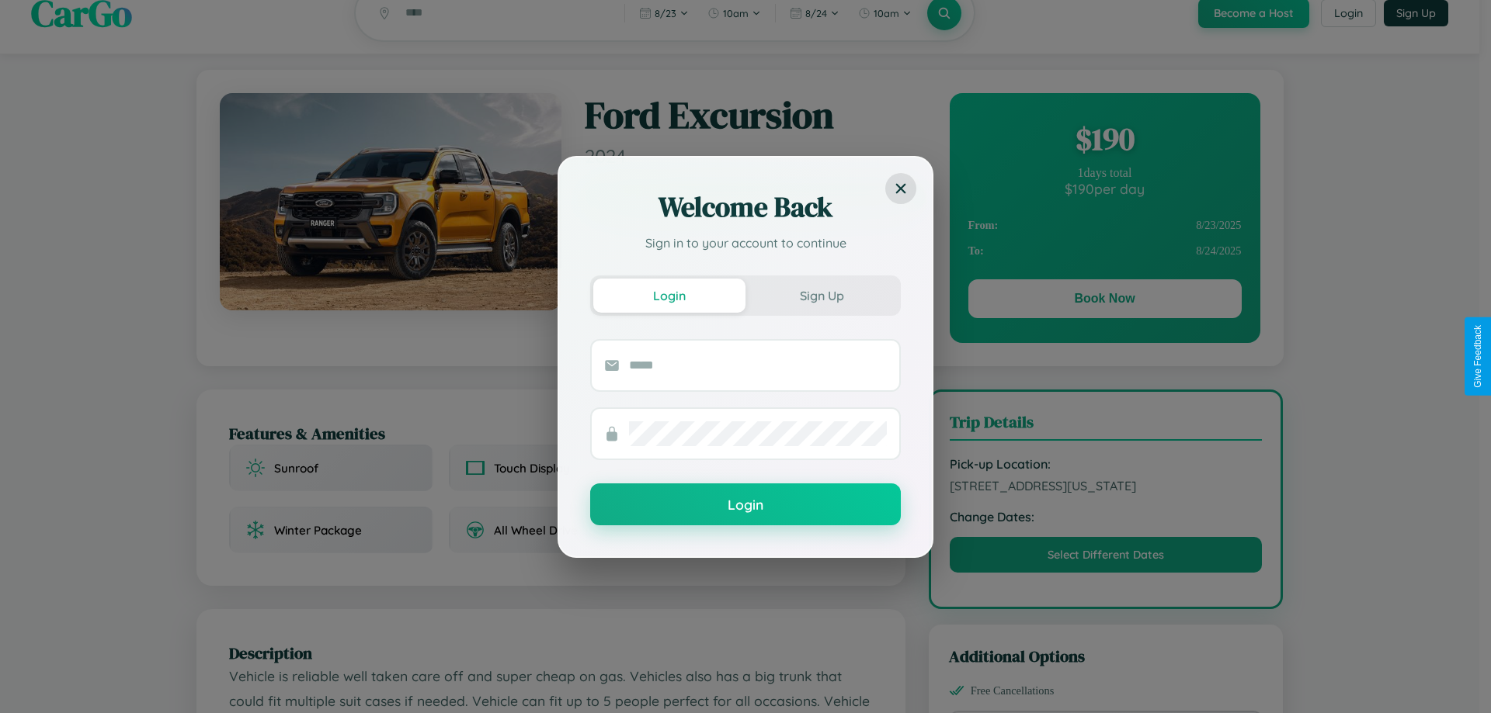
scroll to position [0, 0]
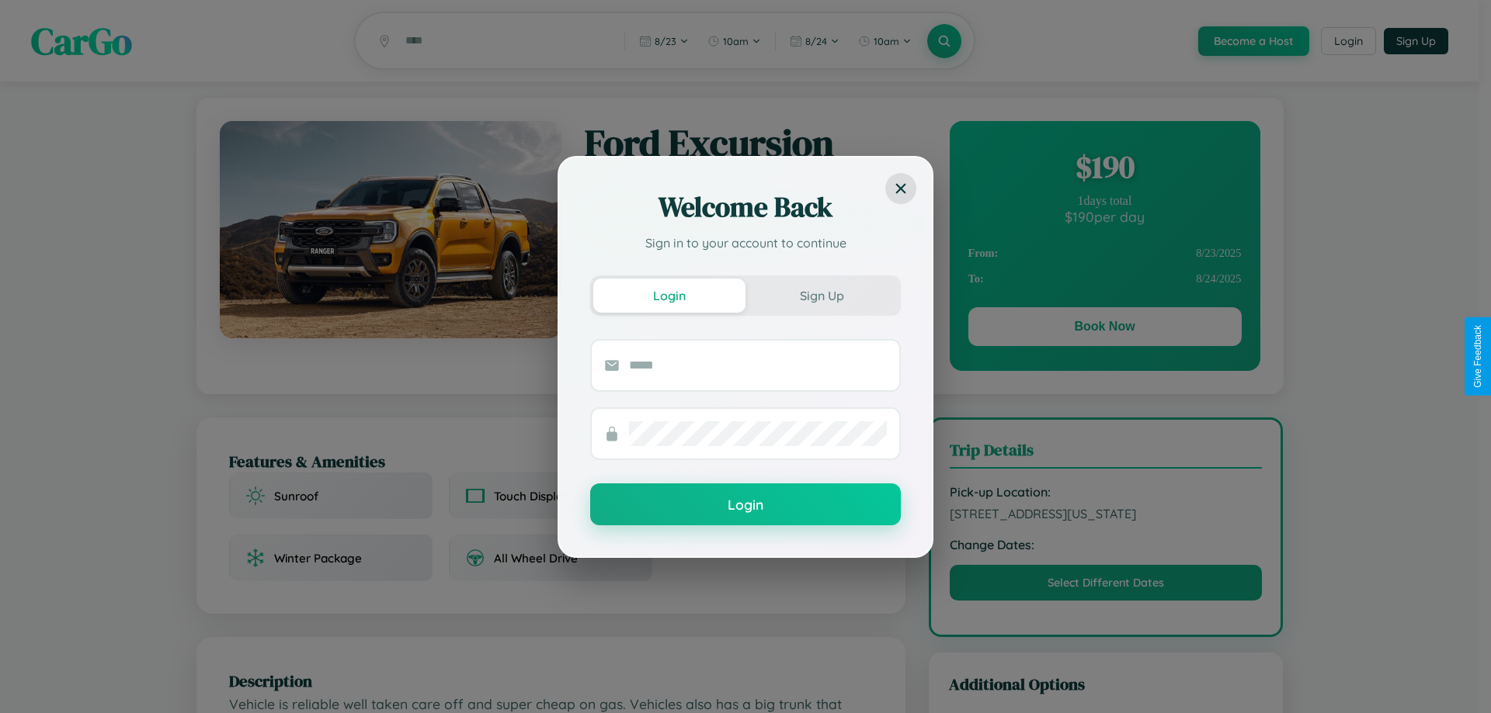
click at [1104, 329] on div "Welcome Back Sign in to your account to continue Login Sign Up Login" at bounding box center [745, 356] width 1491 height 713
